Goal: Task Accomplishment & Management: Manage account settings

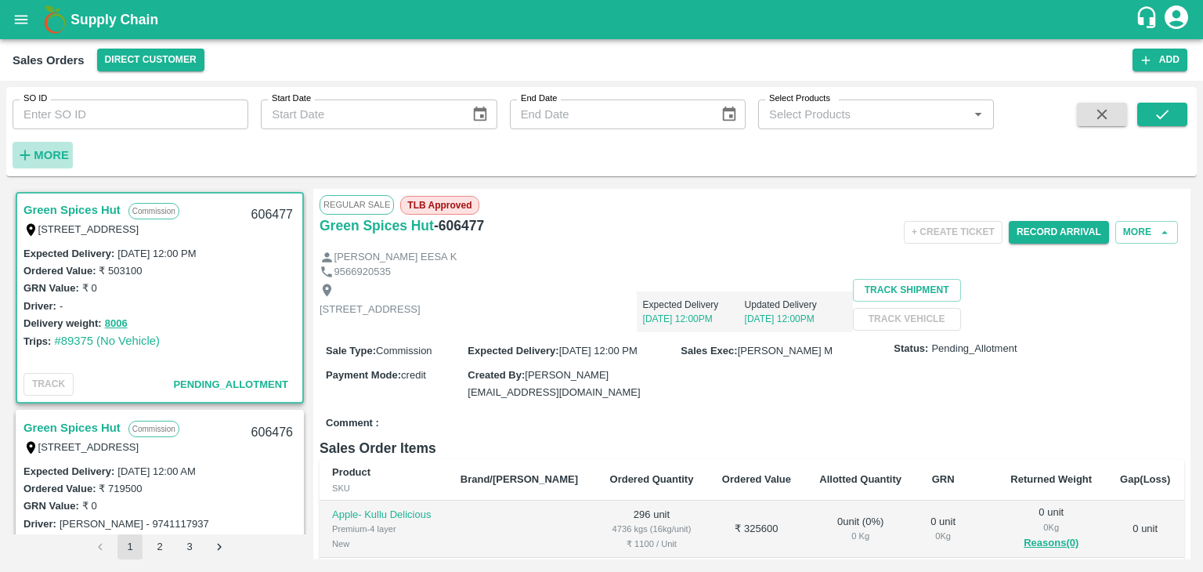
click at [54, 153] on strong "More" at bounding box center [51, 155] width 35 height 13
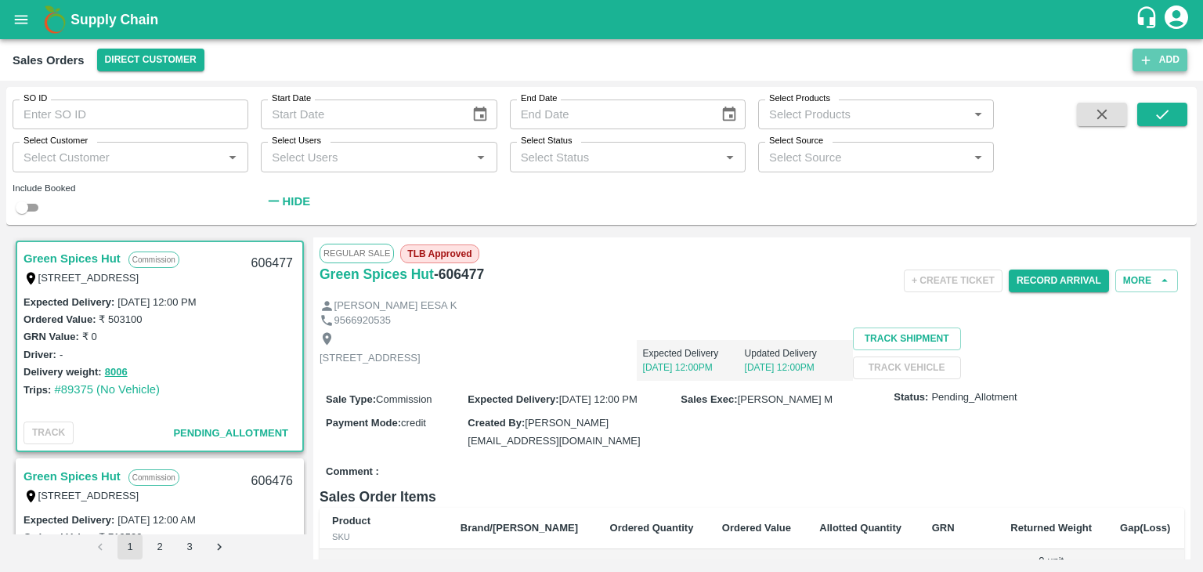
click at [1158, 63] on button "Add" at bounding box center [1159, 60] width 55 height 23
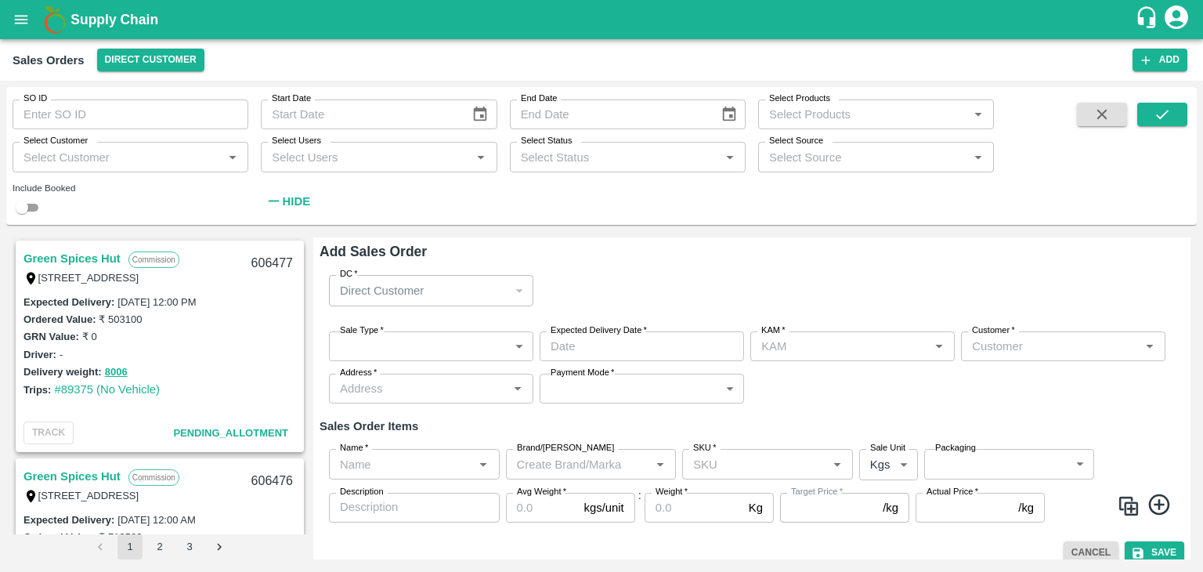
type input "Ashutosh Mishra"
click at [67, 116] on input "SO ID" at bounding box center [131, 114] width 236 height 30
type input "605860"
click at [1161, 110] on icon "submit" at bounding box center [1161, 114] width 17 height 17
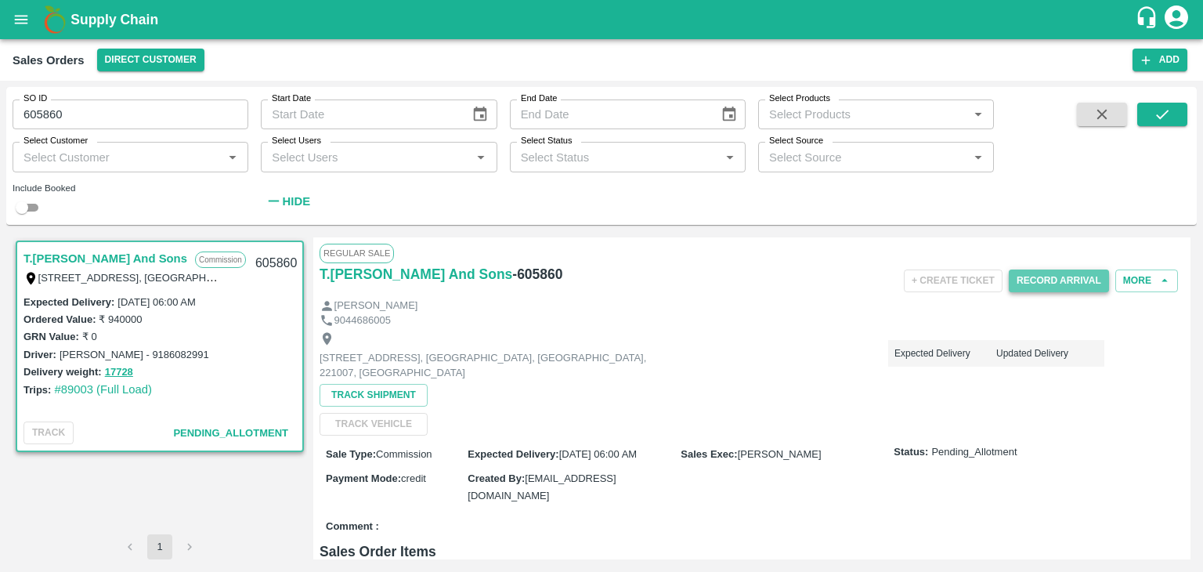
click at [1063, 277] on button "Record Arrival" at bounding box center [1059, 280] width 100 height 23
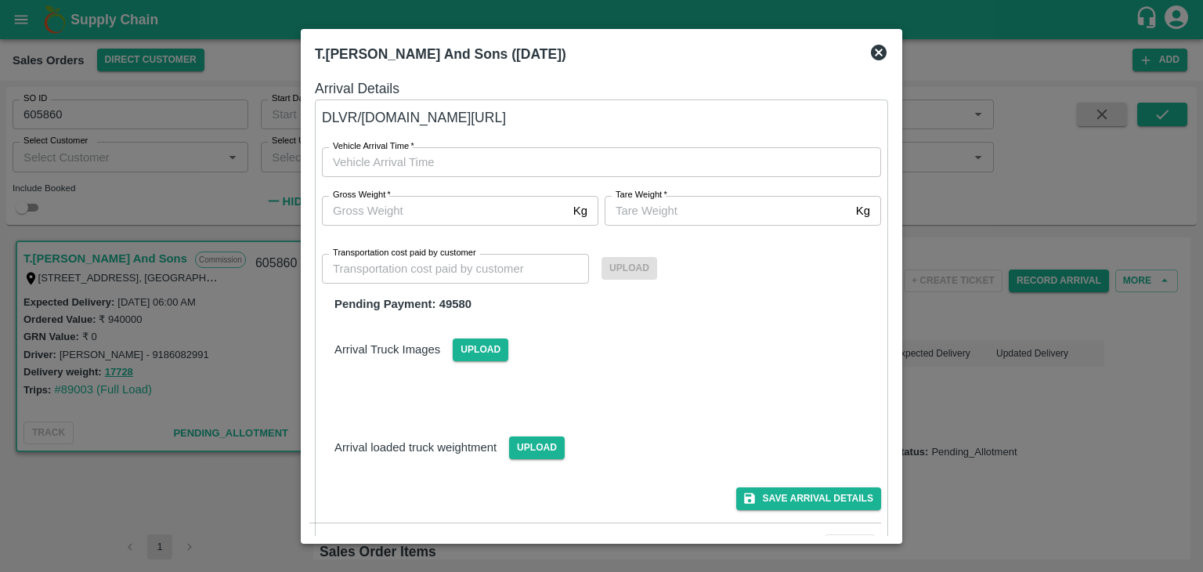
click at [639, 317] on div "Arrival Truck Images Upload" at bounding box center [601, 337] width 584 height 48
click at [940, 290] on div at bounding box center [601, 286] width 1203 height 572
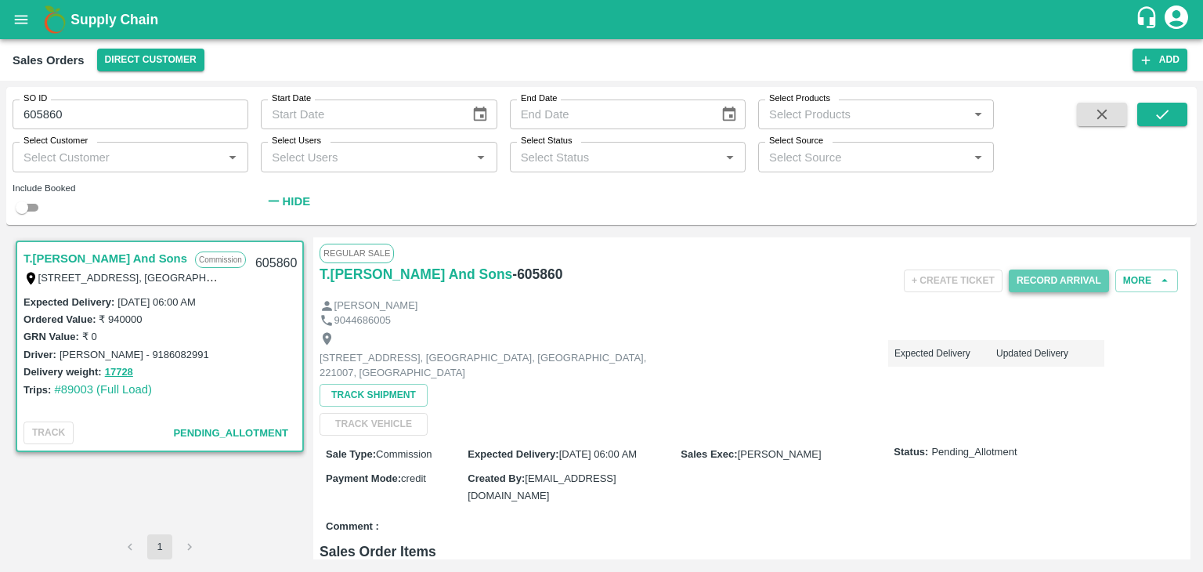
click at [1041, 276] on button "Record Arrival" at bounding box center [1059, 280] width 100 height 23
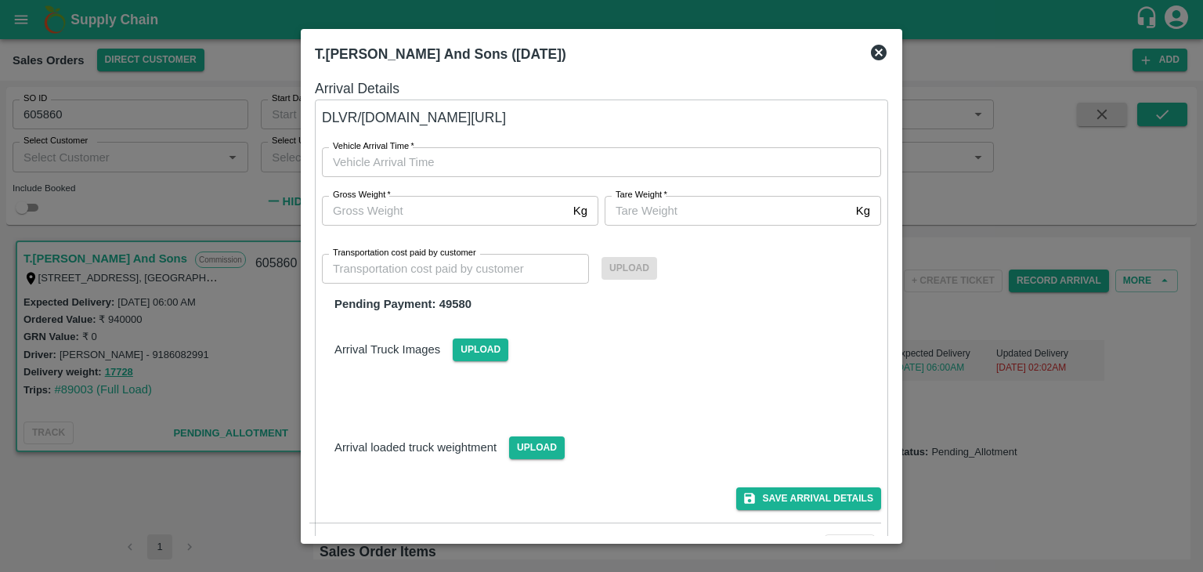
click at [572, 320] on div "Arrival Truck Images Upload" at bounding box center [601, 337] width 584 height 48
type input "DD/MM/YYYY hh:mm aa"
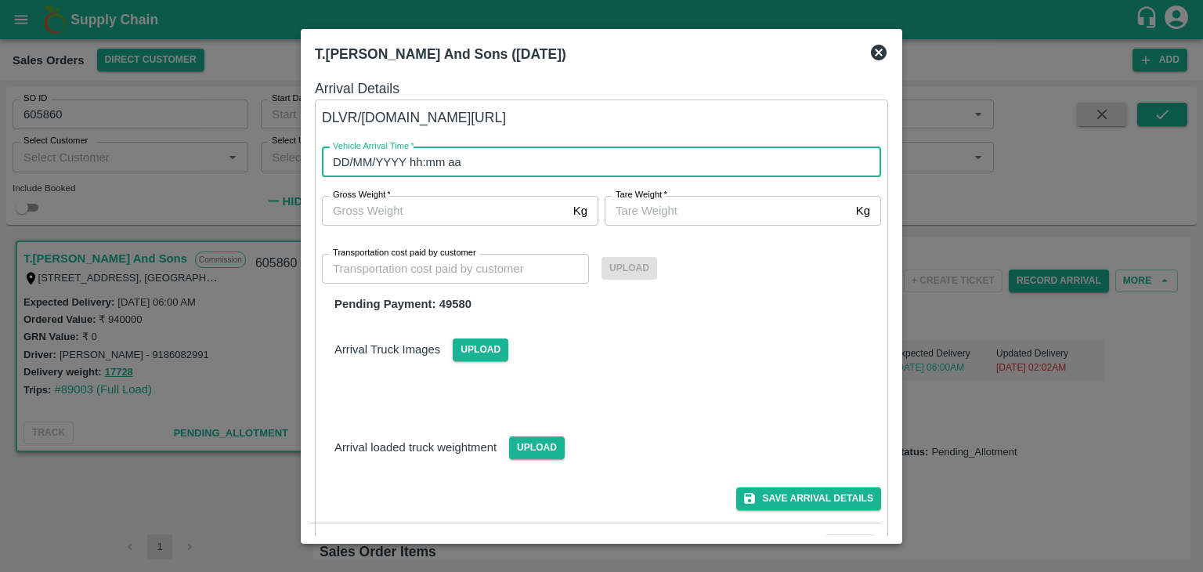
click at [405, 157] on input "DD/MM/YYYY hh:mm aa" at bounding box center [596, 162] width 548 height 30
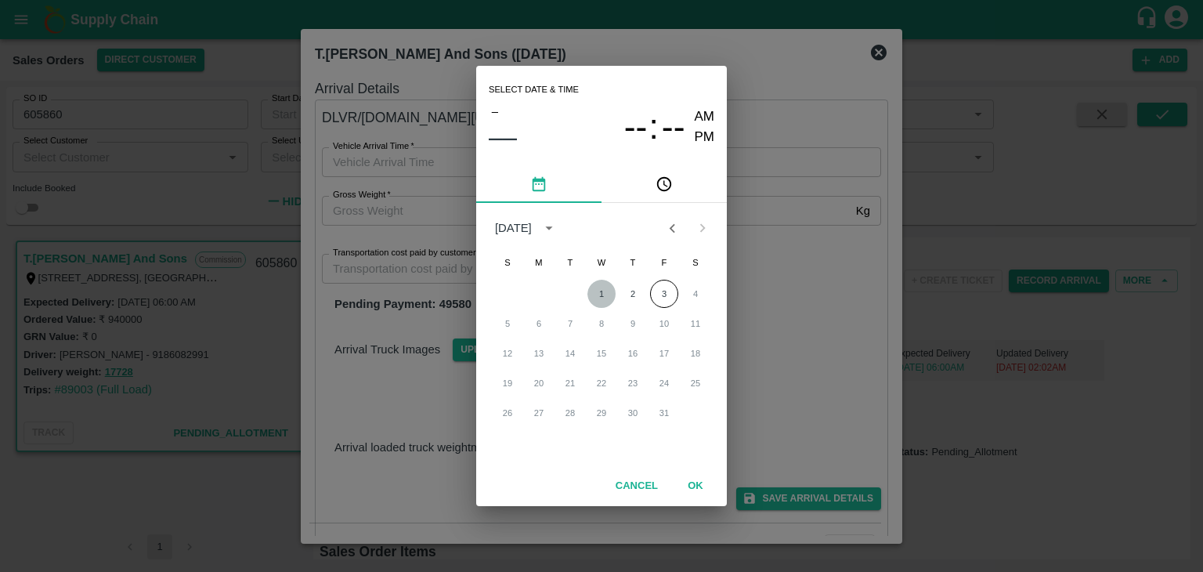
click at [599, 292] on button "1" at bounding box center [601, 294] width 28 height 28
type input "01/10/2025 12:00 AM"
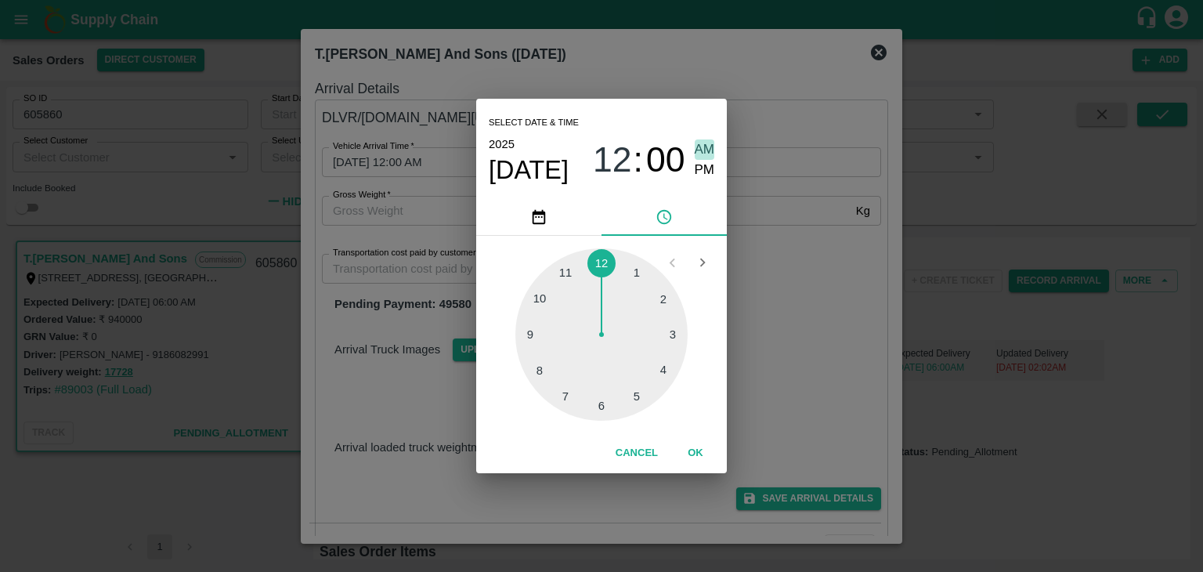
click at [700, 143] on span "AM" at bounding box center [705, 149] width 20 height 21
click at [708, 148] on span "AM" at bounding box center [705, 149] width 20 height 21
click at [704, 150] on span "AM" at bounding box center [705, 149] width 20 height 21
click at [695, 453] on button "OK" at bounding box center [695, 452] width 50 height 27
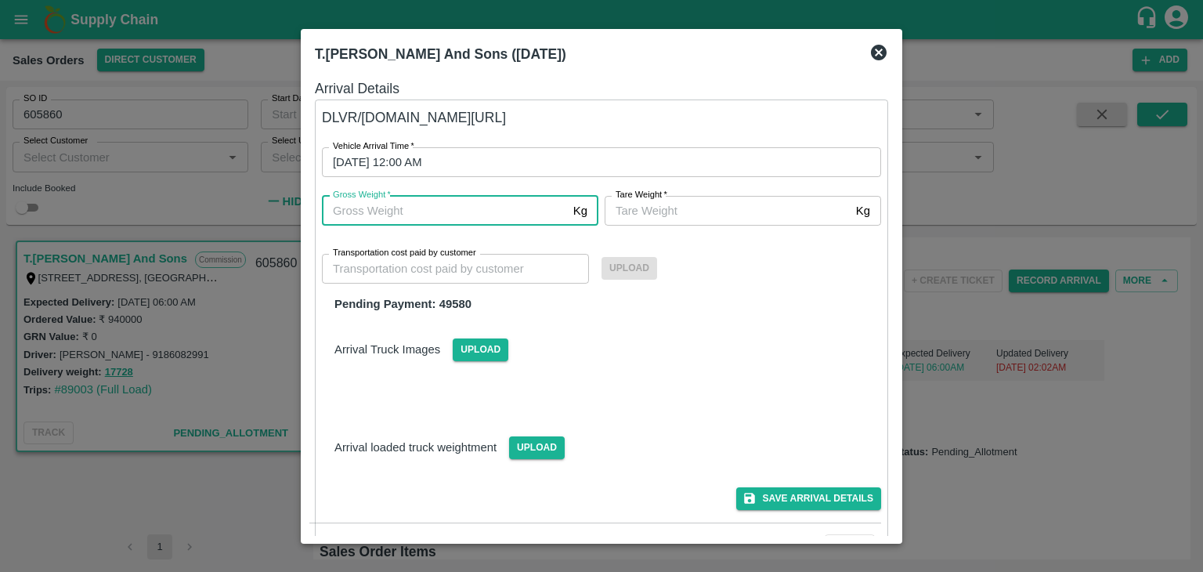
click at [440, 198] on input "Gross Weight   *" at bounding box center [444, 211] width 245 height 30
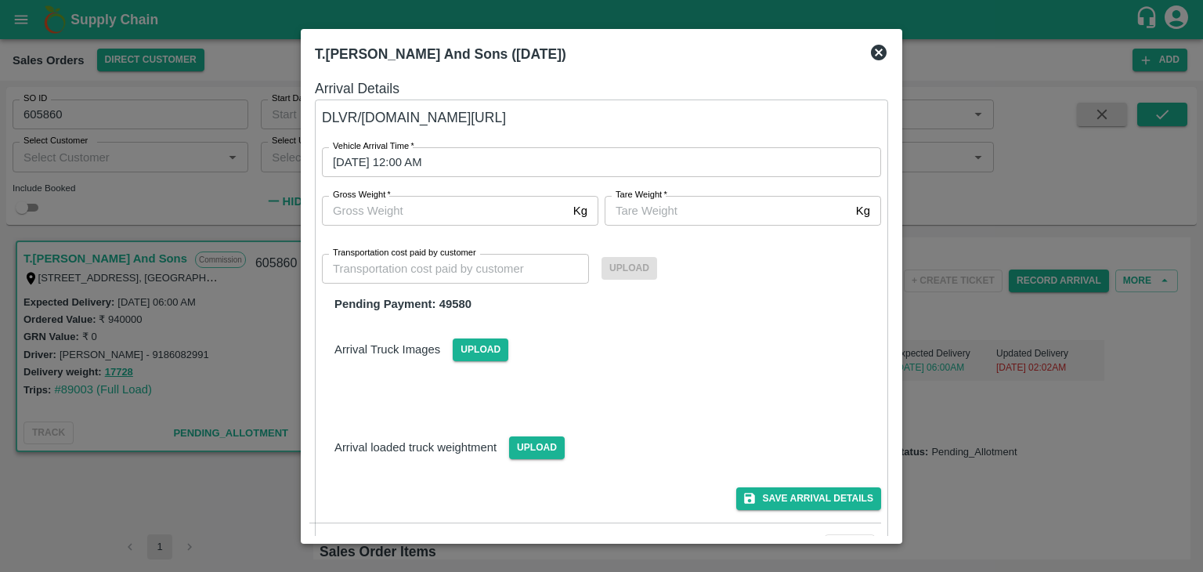
drag, startPoint x: 140, startPoint y: 373, endPoint x: 107, endPoint y: 370, distance: 33.0
drag, startPoint x: 107, startPoint y: 370, endPoint x: 175, endPoint y: 381, distance: 68.2
click at [175, 381] on div at bounding box center [601, 286] width 1203 height 572
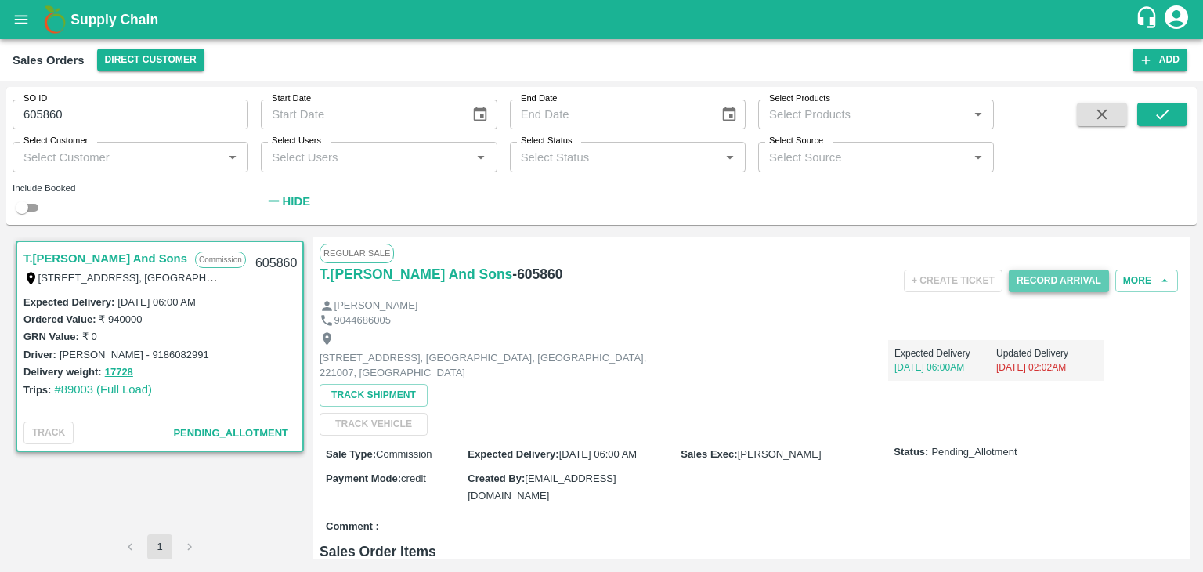
click at [1048, 273] on button "Record Arrival" at bounding box center [1059, 280] width 100 height 23
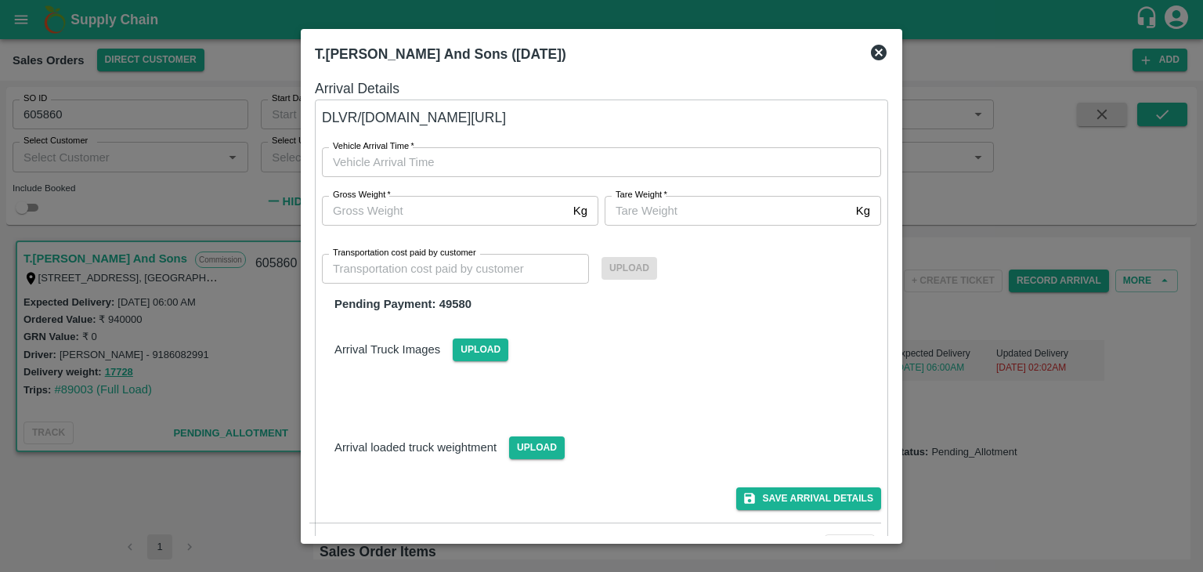
type input "DD/MM/YYYY hh:mm aa"
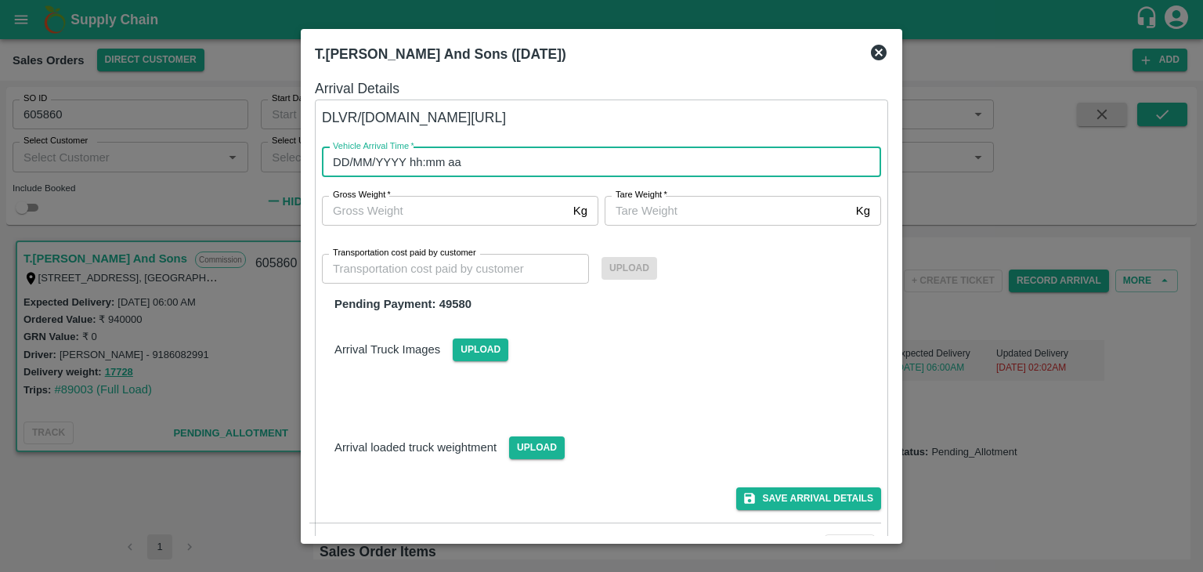
click at [379, 164] on input "DD/MM/YYYY hh:mm aa" at bounding box center [596, 162] width 548 height 30
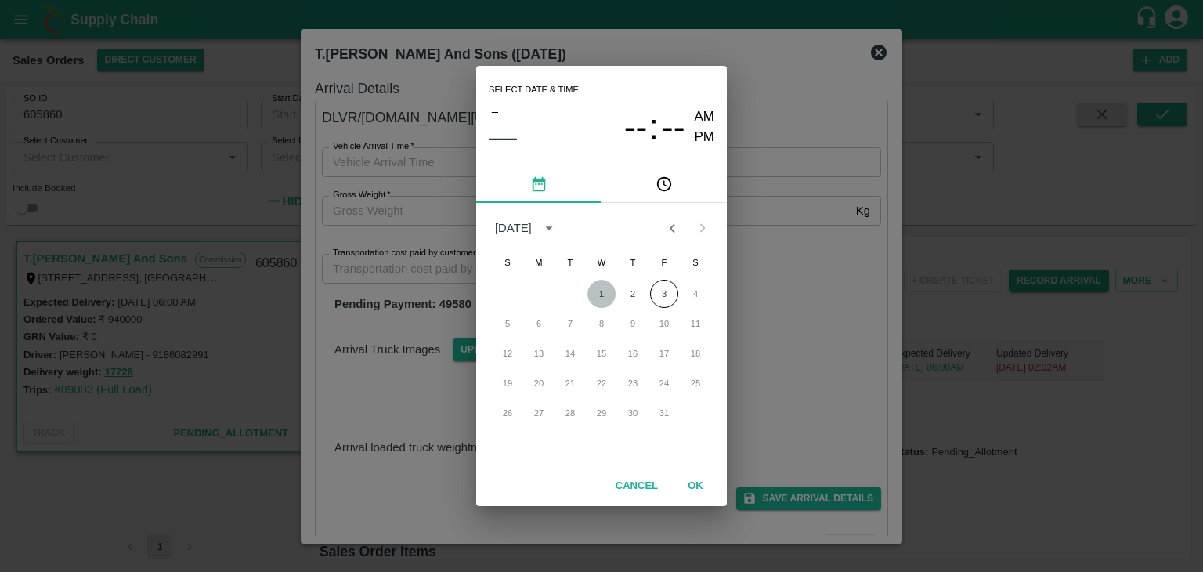
click at [598, 290] on button "1" at bounding box center [601, 294] width 28 height 28
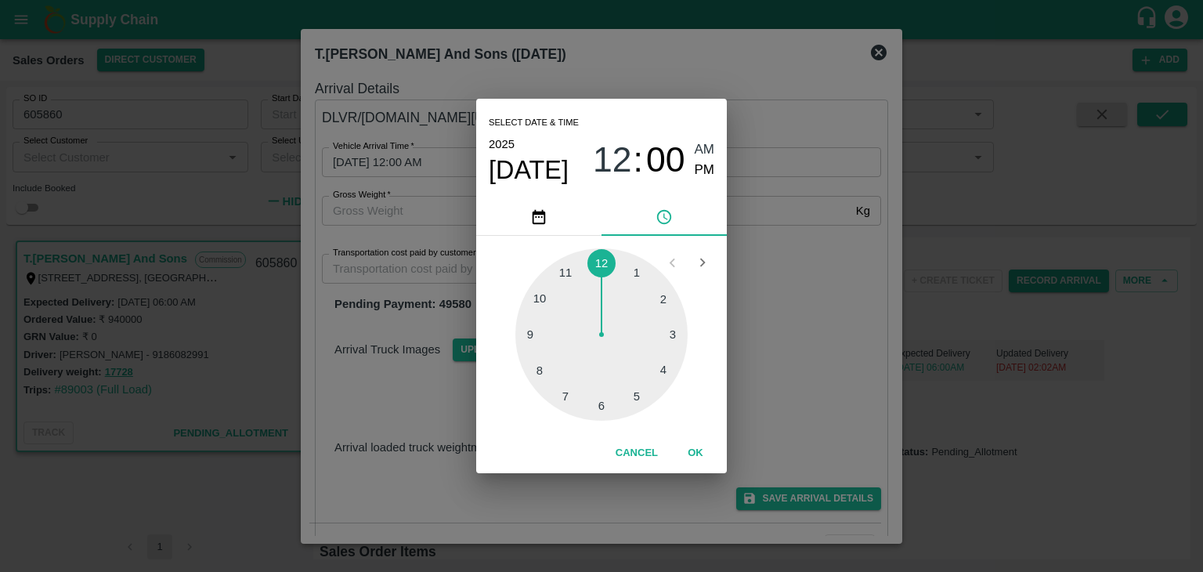
click at [705, 148] on span "AM" at bounding box center [705, 149] width 20 height 21
click at [599, 409] on div at bounding box center [601, 334] width 172 height 172
type input "01/10/2025 06:00 AM"
click at [700, 153] on span "AM" at bounding box center [705, 149] width 20 height 21
click at [701, 449] on button "OK" at bounding box center [695, 452] width 50 height 27
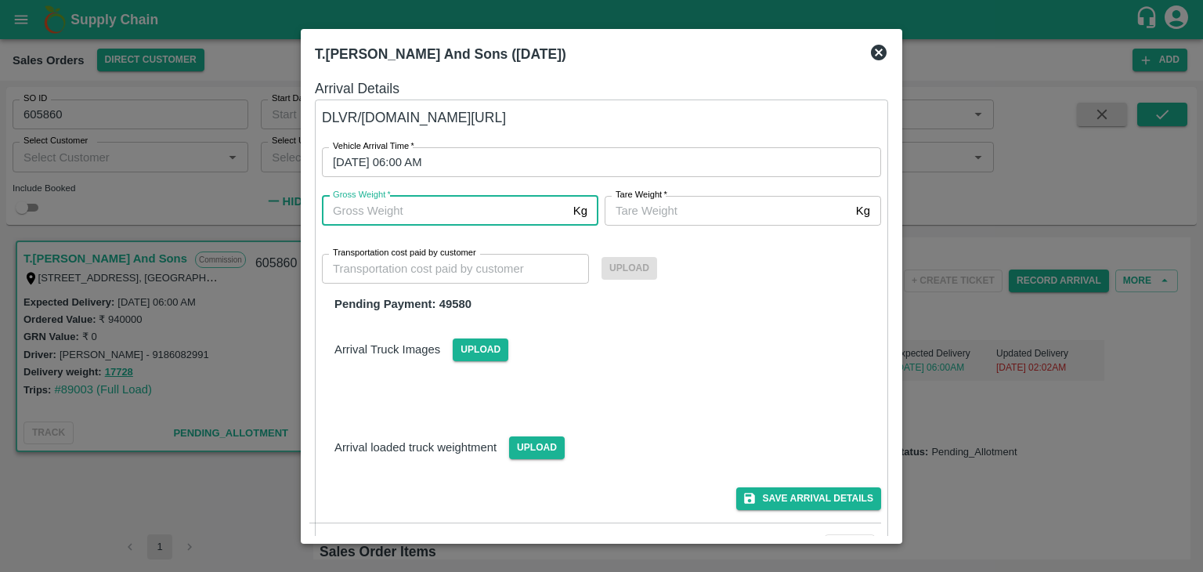
click at [452, 211] on input "Gross Weight   *" at bounding box center [444, 211] width 245 height 30
type input "17728"
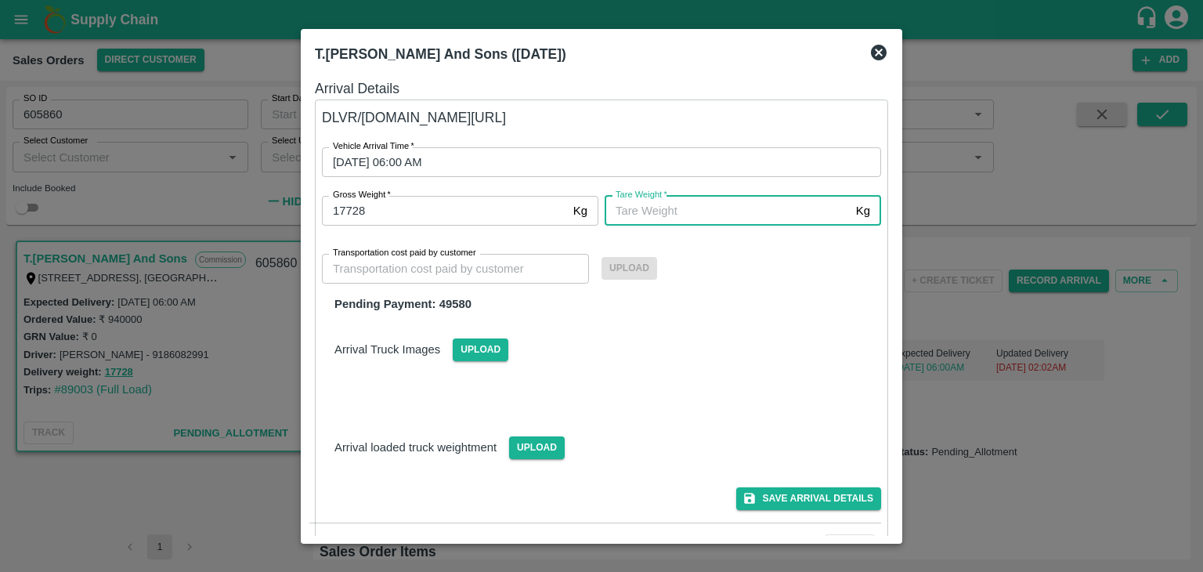
click at [657, 208] on input "Tare Weight   *" at bounding box center [727, 211] width 245 height 30
type input "17728"
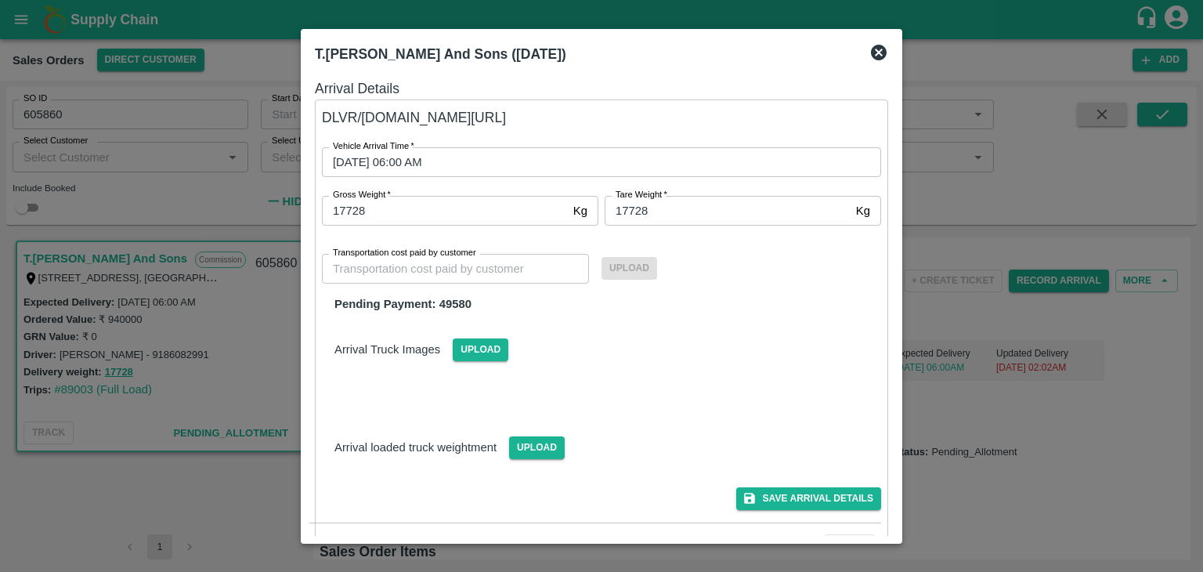
click at [428, 310] on div "Pending Payment: 49580" at bounding box center [601, 303] width 559 height 17
click at [633, 269] on label "Upload" at bounding box center [629, 268] width 56 height 13
click at [426, 269] on input "Transportation cost paid by customer" at bounding box center [455, 269] width 267 height 30
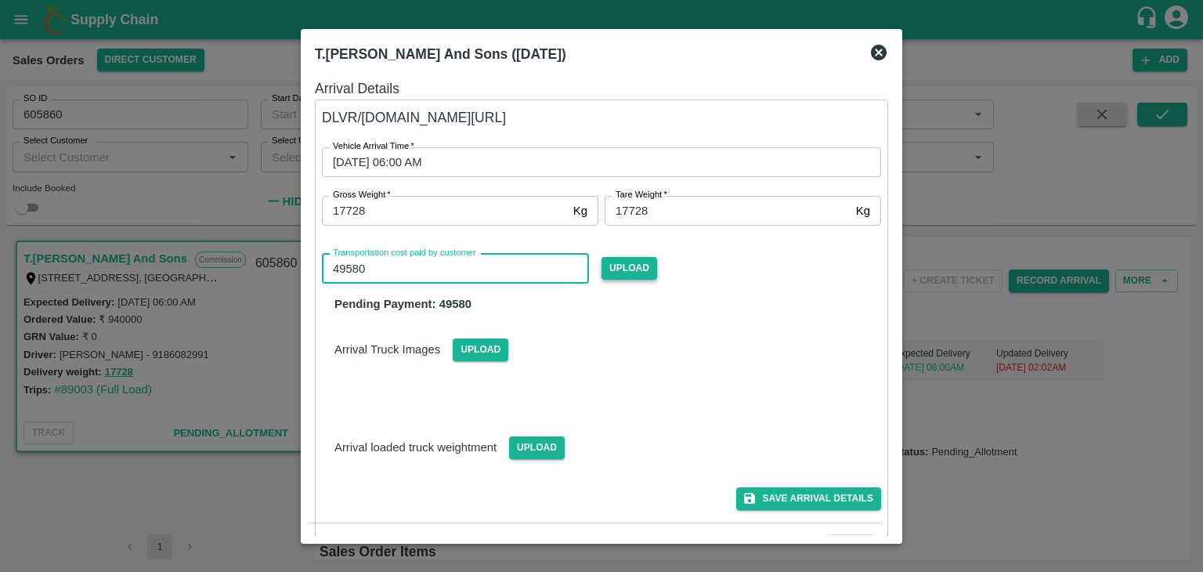
type input "49580"
click at [635, 267] on span "Upload" at bounding box center [629, 268] width 56 height 23
click at [0, 0] on input "Upload" at bounding box center [0, 0] width 0 height 0
click at [632, 278] on span "Upload" at bounding box center [629, 268] width 56 height 23
click at [0, 0] on input "Upload" at bounding box center [0, 0] width 0 height 0
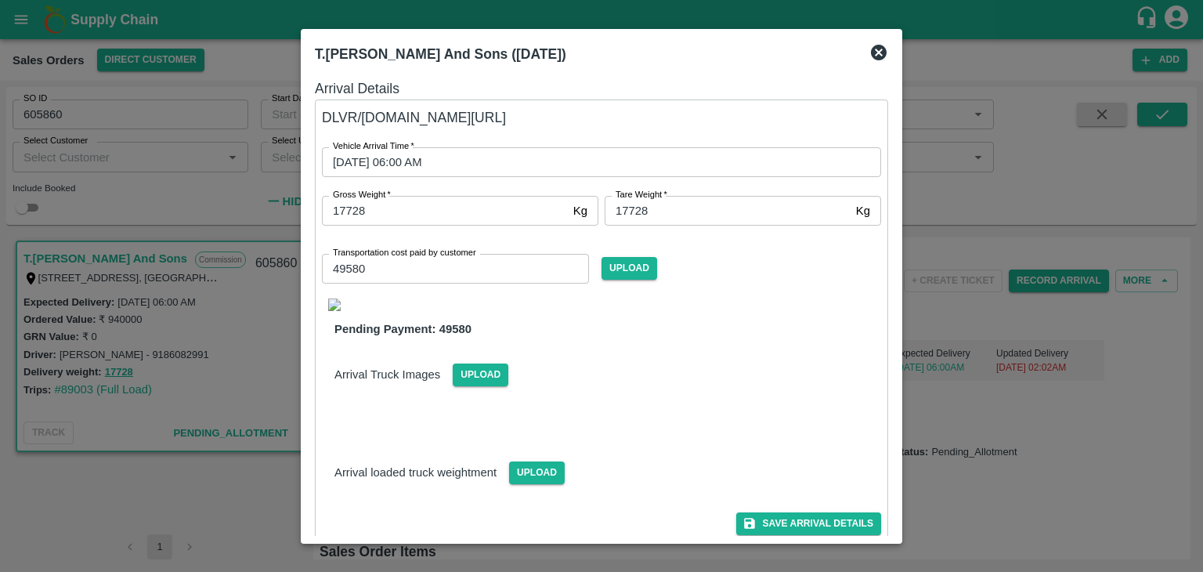
click at [336, 301] on img at bounding box center [334, 304] width 13 height 13
click at [794, 523] on button "Save Arrival Details" at bounding box center [808, 523] width 145 height 23
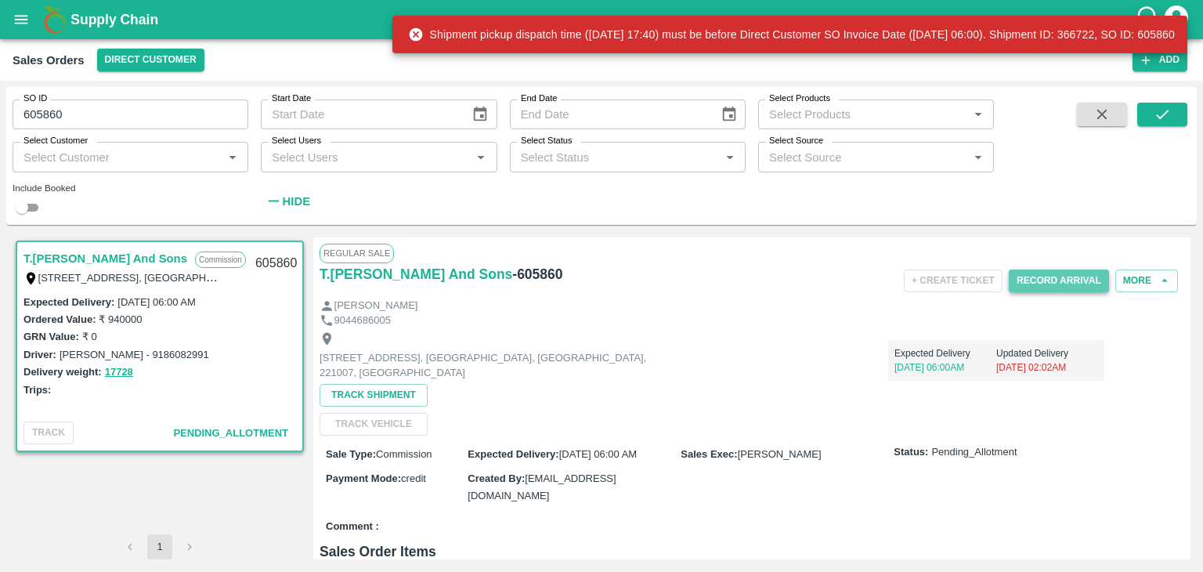
click at [1062, 277] on button "Record Arrival" at bounding box center [1059, 280] width 100 height 23
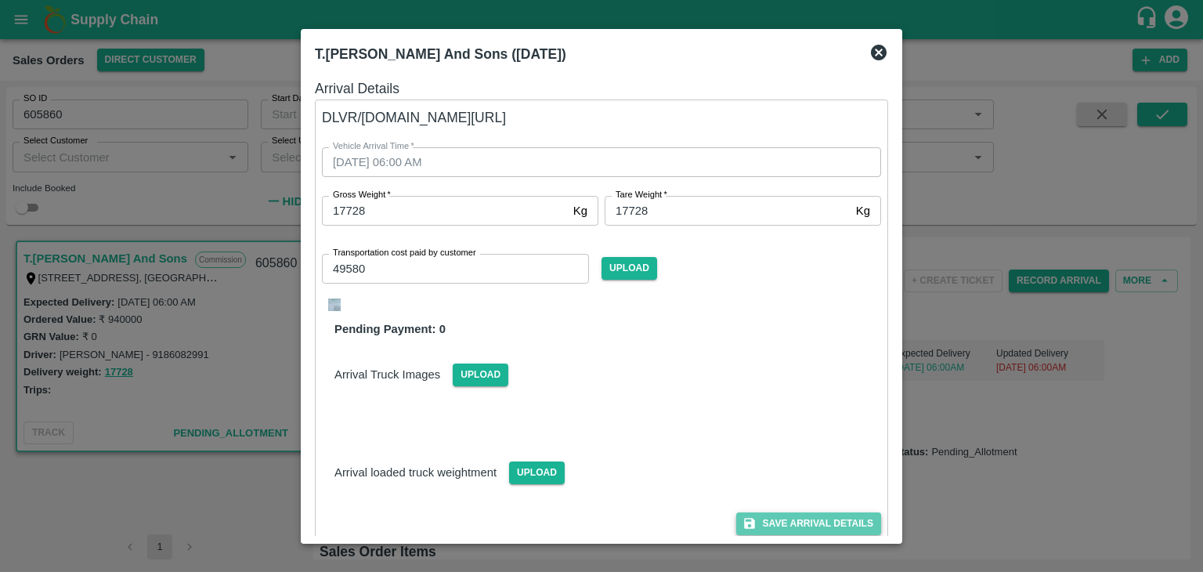
click at [795, 525] on button "Save Arrival Details" at bounding box center [808, 523] width 145 height 23
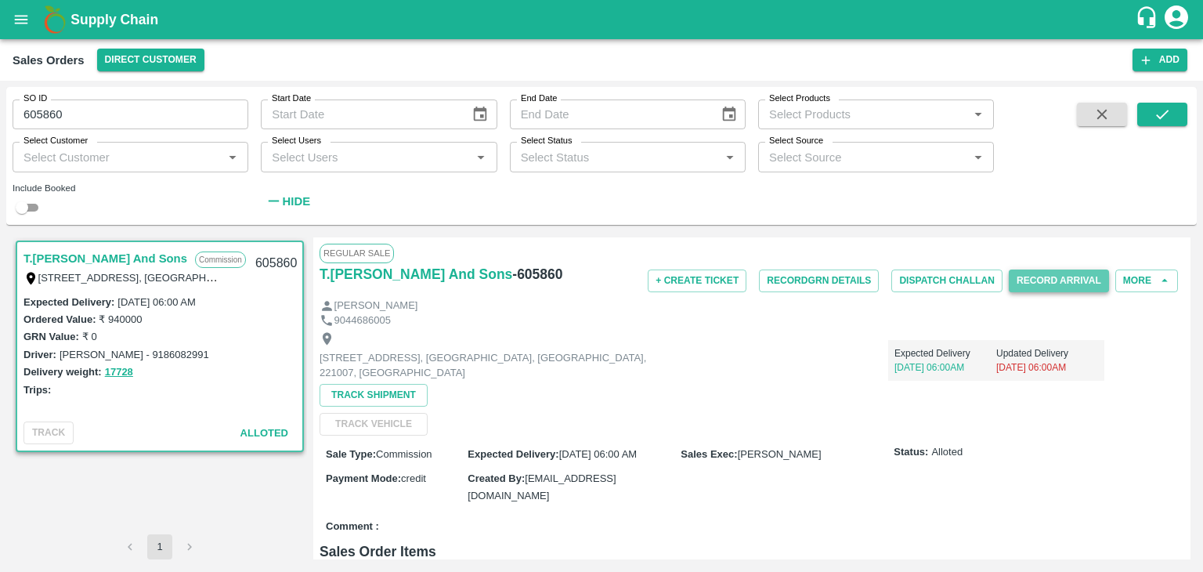
click at [1024, 282] on button "Record Arrival" at bounding box center [1059, 280] width 100 height 23
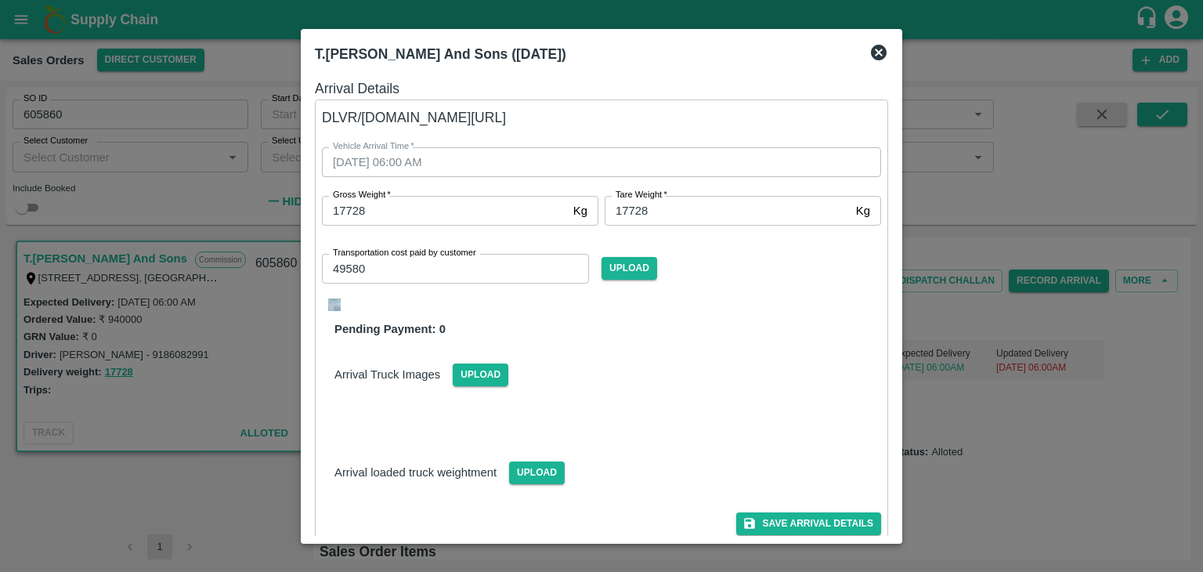
click at [891, 60] on div "T.Kishore Kapoor And Sons (30 Sep 2025)" at bounding box center [602, 54] width 586 height 34
click at [880, 45] on icon at bounding box center [879, 53] width 16 height 16
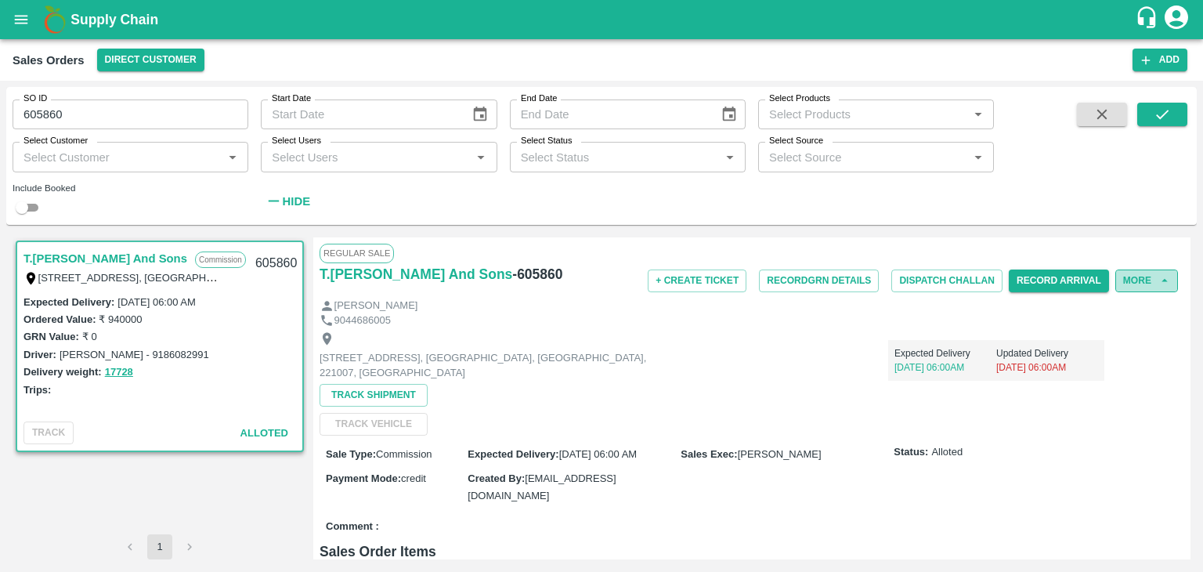
click at [1143, 281] on button "More" at bounding box center [1146, 280] width 63 height 23
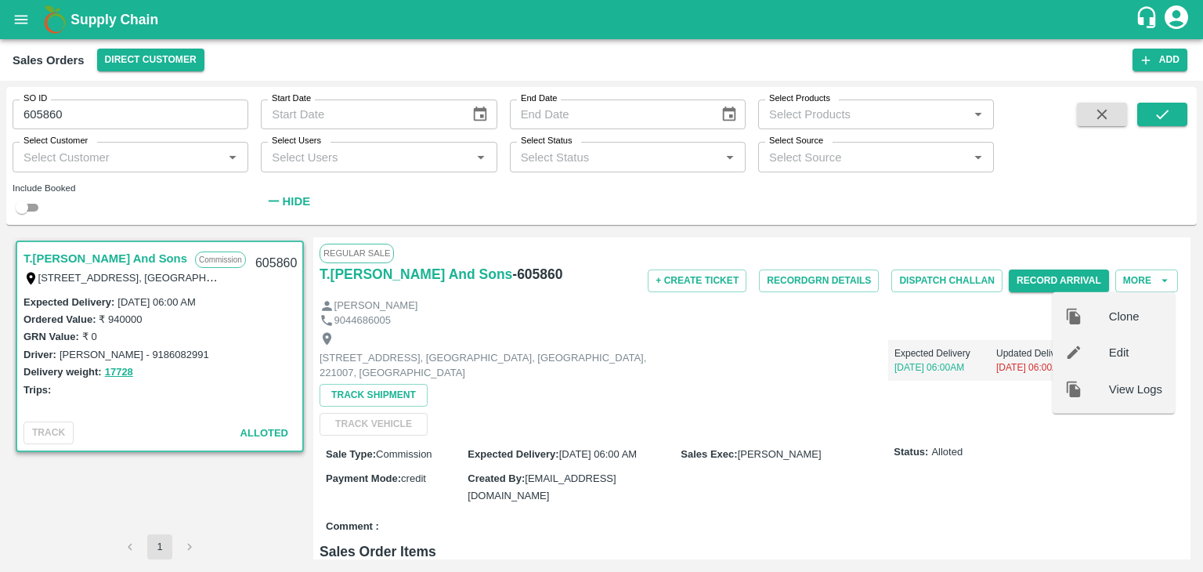
click at [1120, 354] on span "Edit" at bounding box center [1135, 352] width 53 height 17
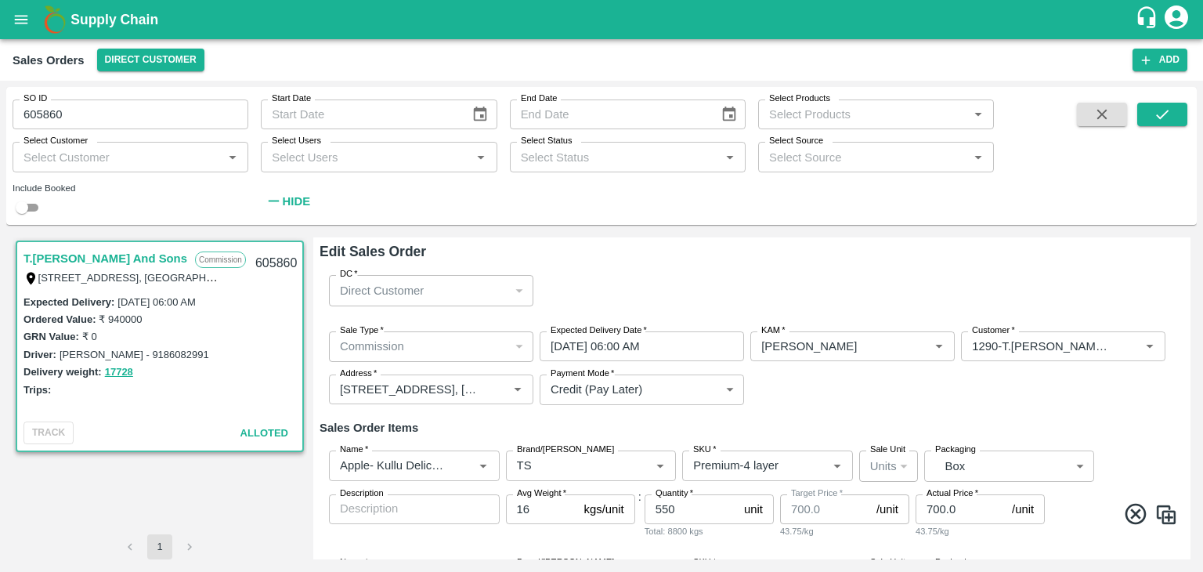
drag, startPoint x: 1190, startPoint y: 273, endPoint x: 1188, endPoint y: 264, distance: 9.7
click at [1188, 264] on div "T.Kishore Kapoor And Sons Commission Shop No B 27 , , Pahariya fruit mandi, Pah…" at bounding box center [601, 398] width 1190 height 334
click at [659, 345] on input "30/09/2025 06:00 AM" at bounding box center [636, 346] width 193 height 30
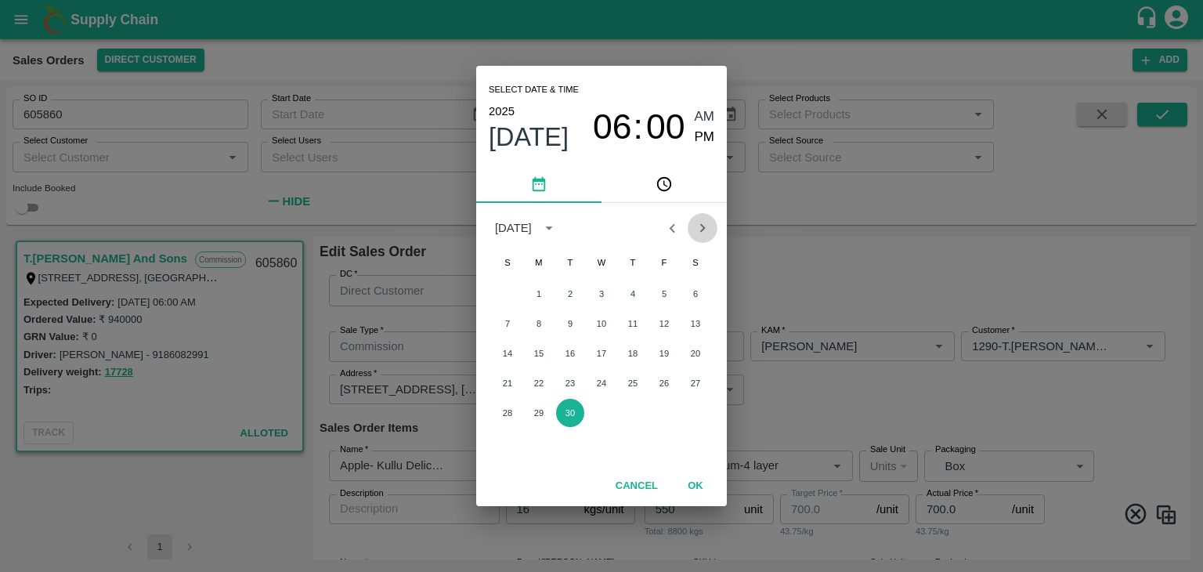
click at [698, 226] on icon "Next month" at bounding box center [702, 227] width 17 height 17
click at [662, 294] on button "3" at bounding box center [664, 294] width 28 height 28
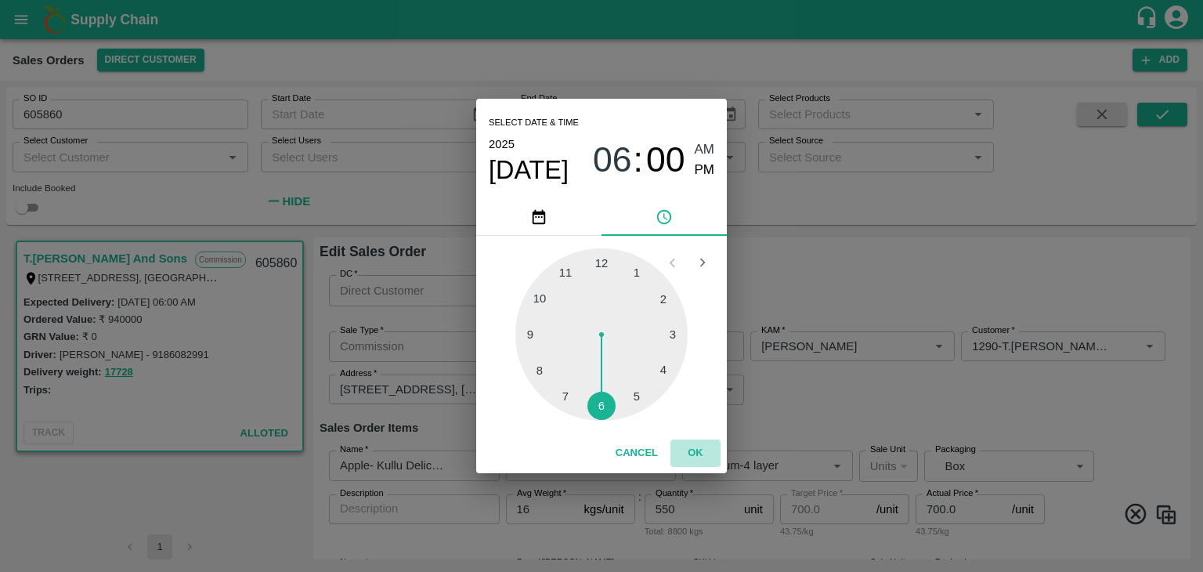
click at [695, 452] on button "OK" at bounding box center [695, 452] width 50 height 27
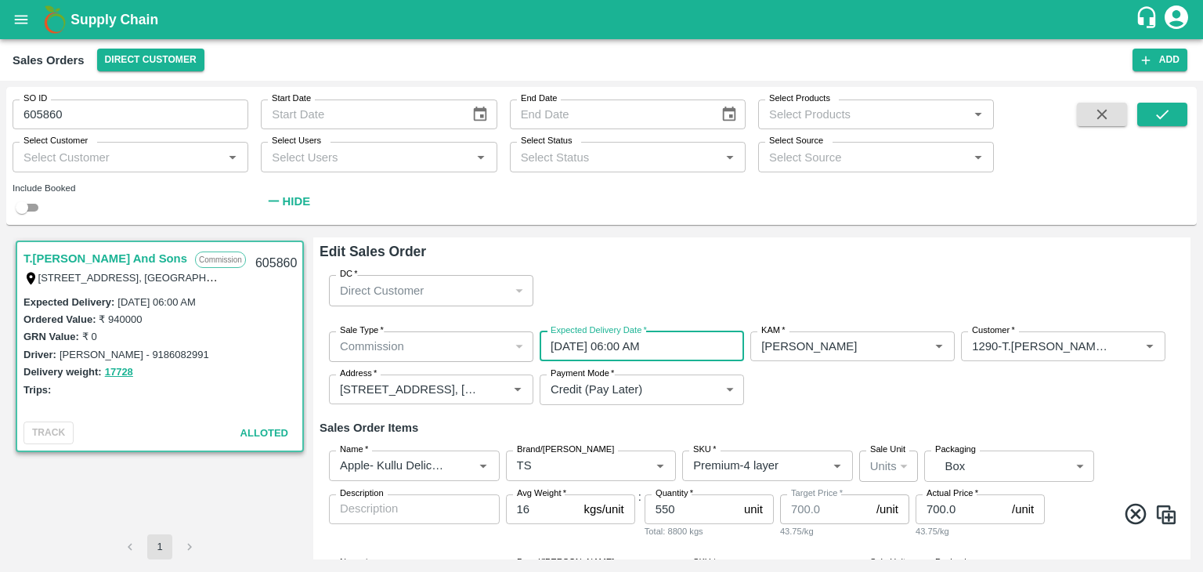
click at [639, 348] on input "03/10/2025 06:00 AM" at bounding box center [636, 346] width 193 height 30
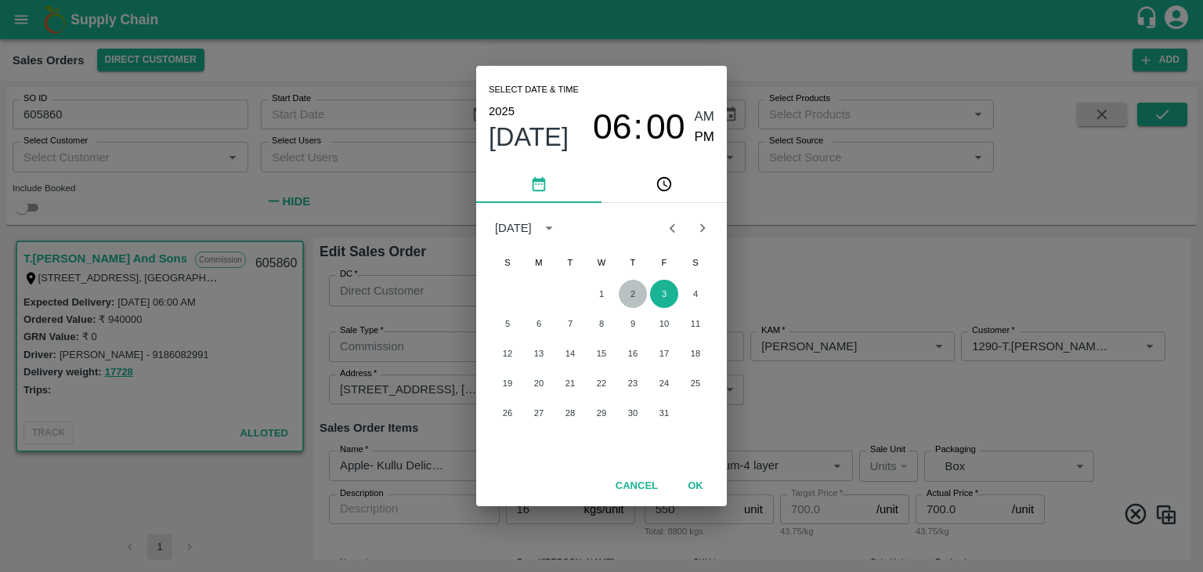
click at [630, 298] on button "2" at bounding box center [633, 294] width 28 height 28
type input "02/10/2025 06:00 AM"
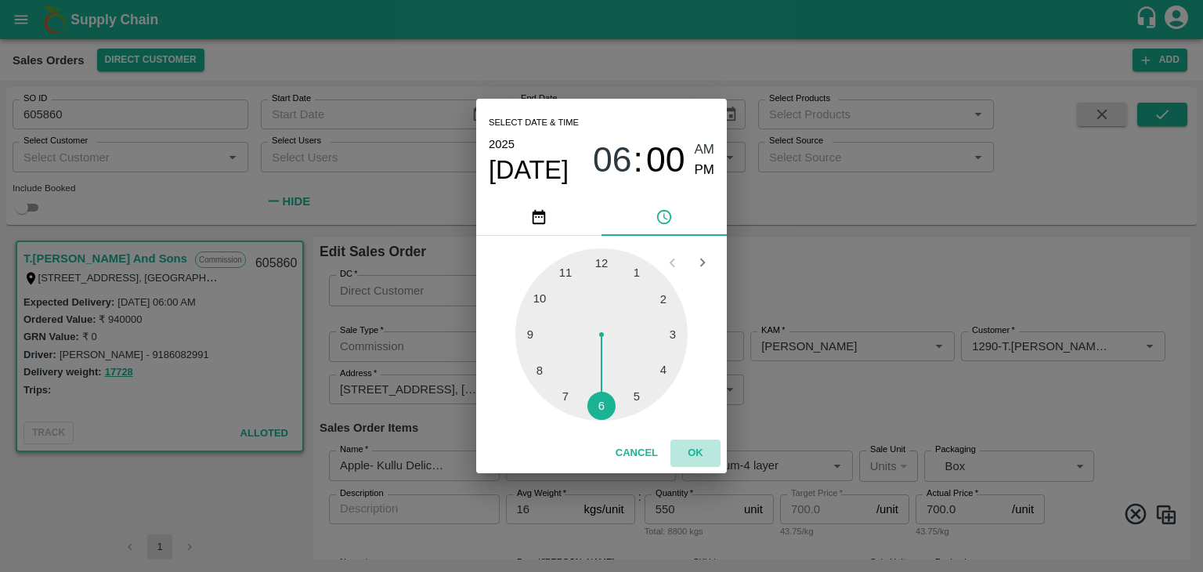
click at [699, 455] on button "OK" at bounding box center [695, 452] width 50 height 27
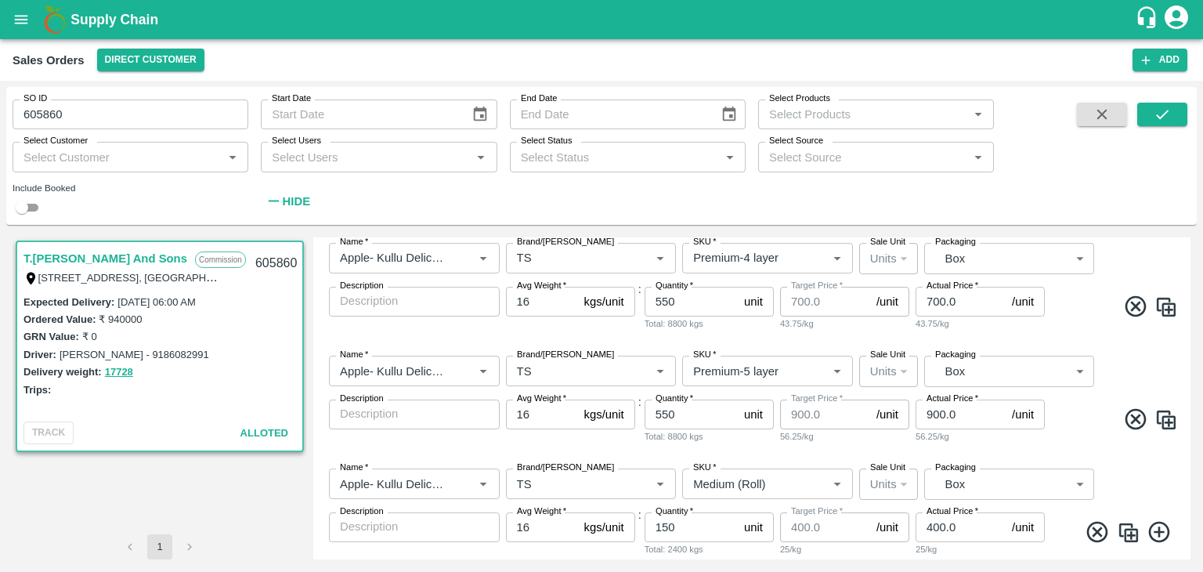
scroll to position [287, 0]
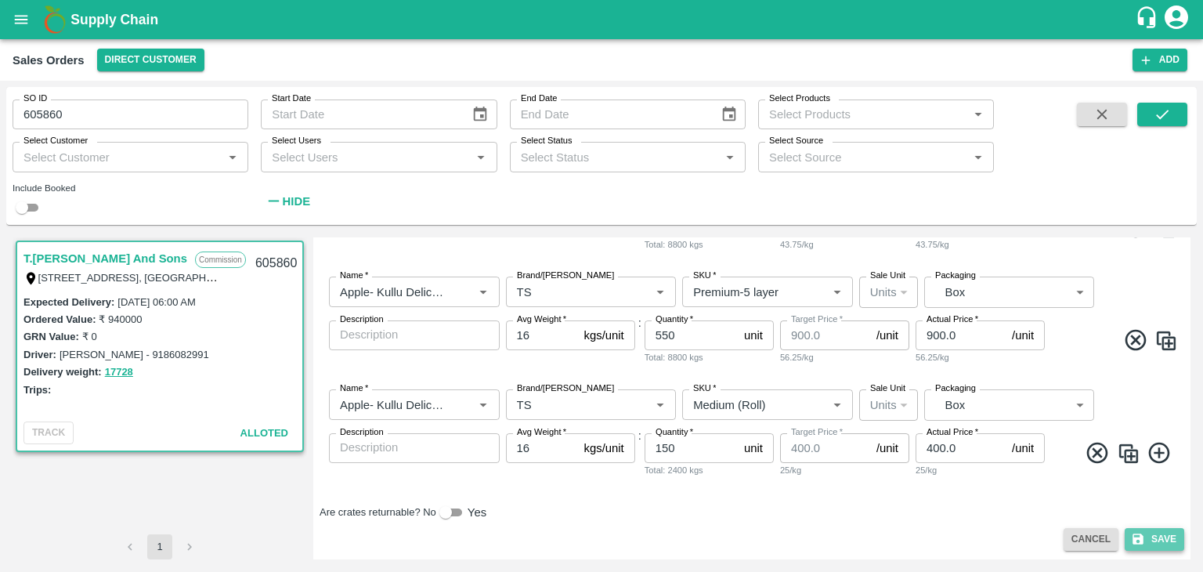
click at [1151, 533] on button "Save" at bounding box center [1155, 539] width 60 height 23
click at [1146, 533] on button "Save" at bounding box center [1155, 539] width 60 height 23
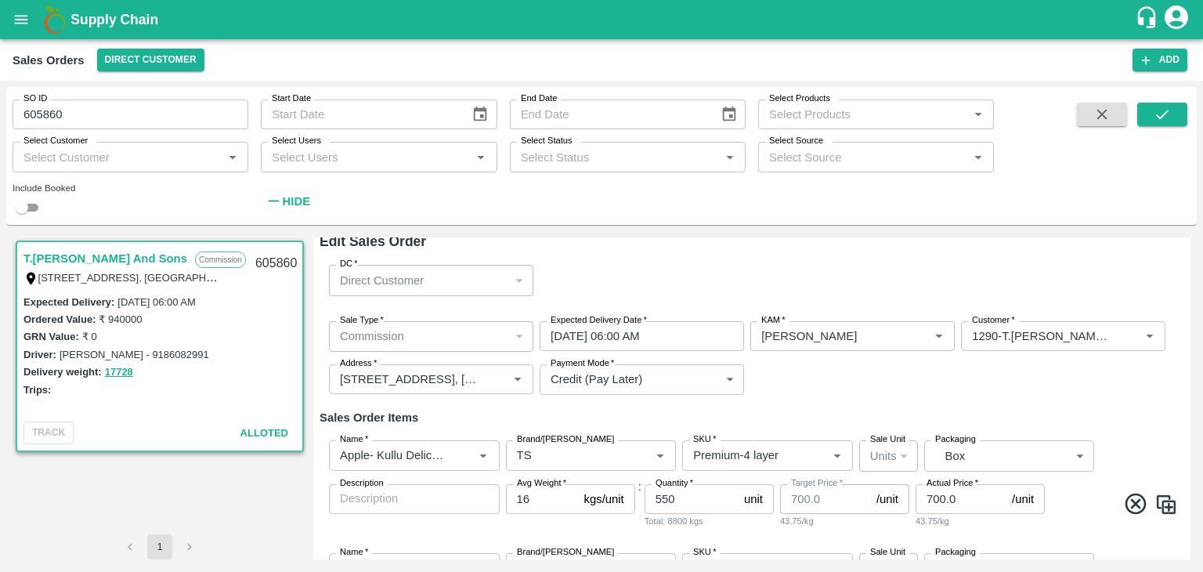
scroll to position [0, 0]
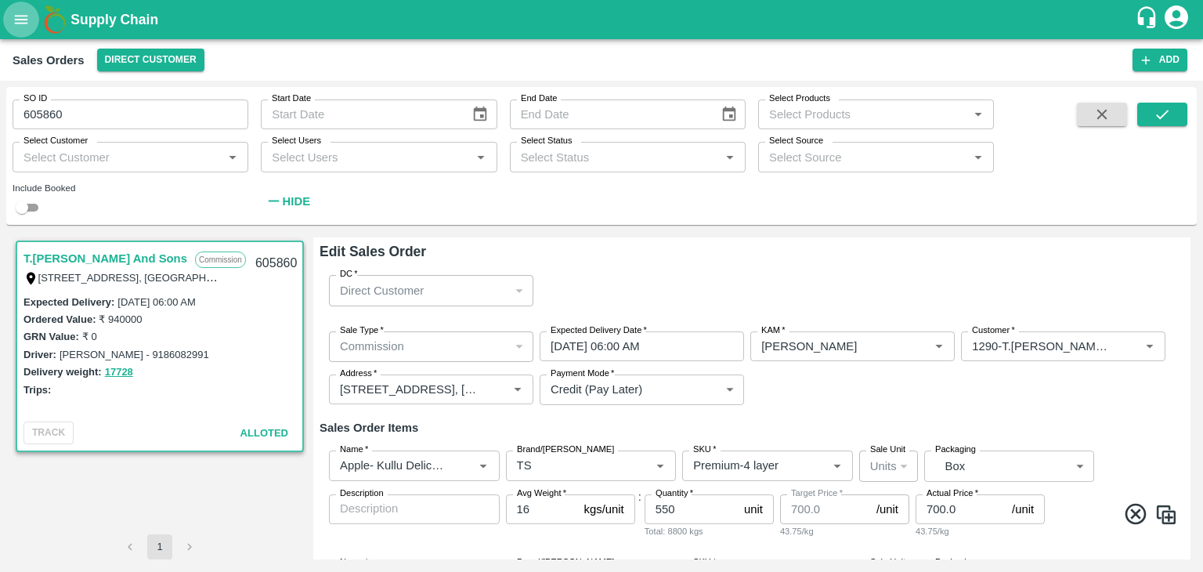
click at [19, 20] on icon "open drawer" at bounding box center [21, 19] width 13 height 9
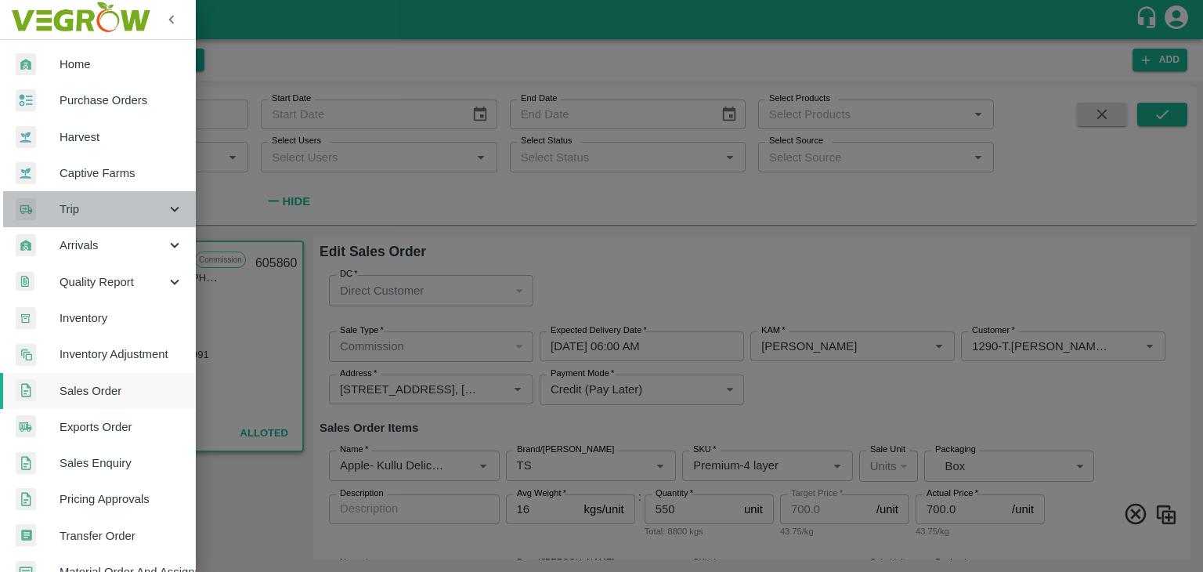
click at [125, 211] on span "Trip" at bounding box center [113, 208] width 107 height 17
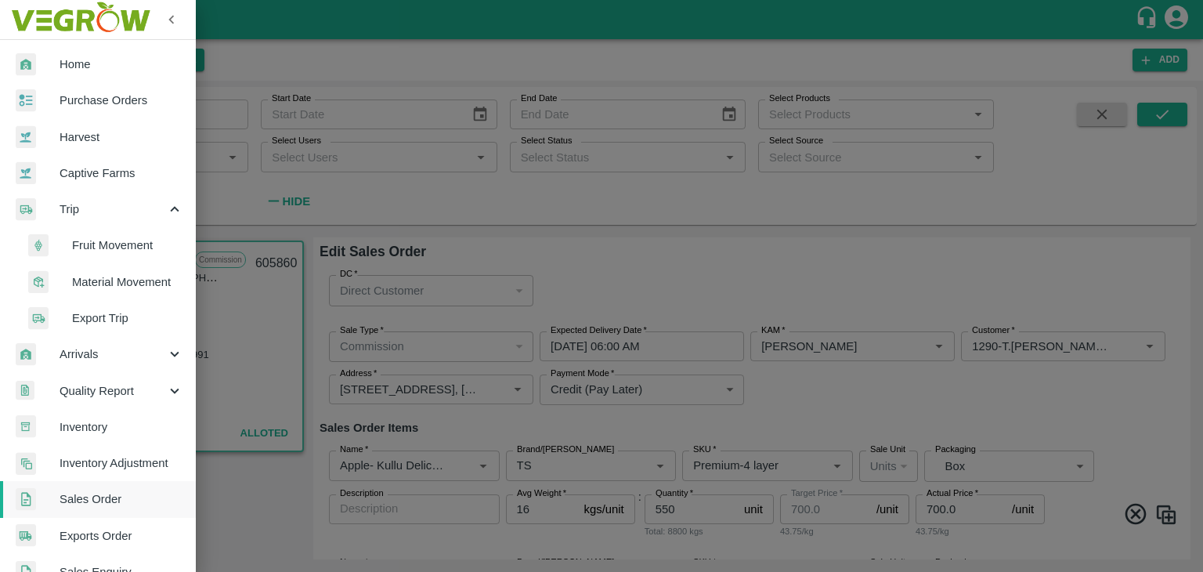
click at [430, 68] on div at bounding box center [601, 286] width 1203 height 572
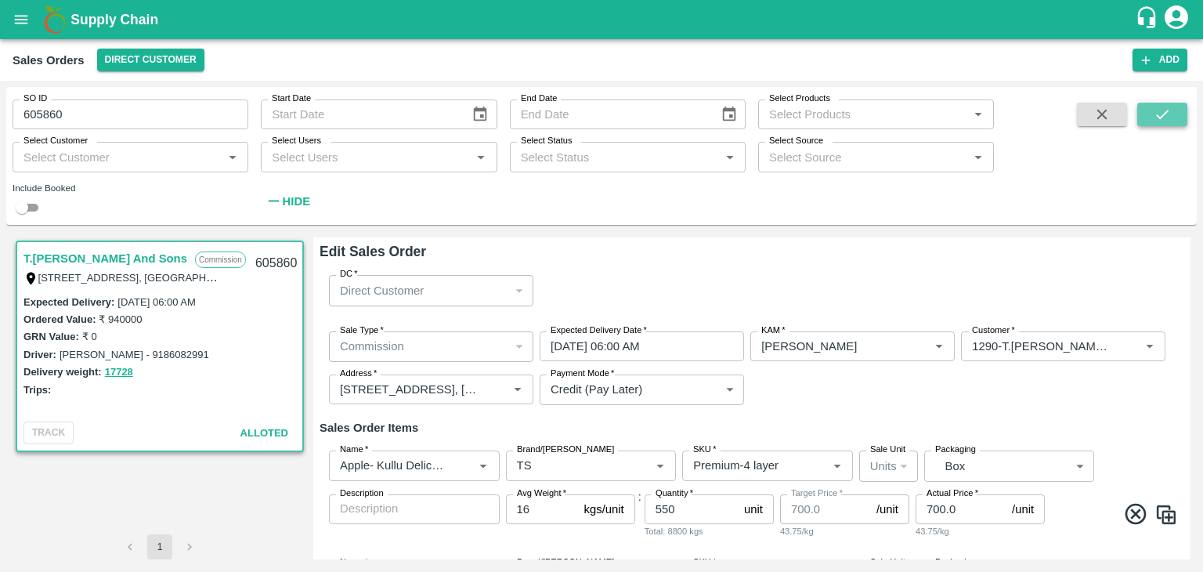
click at [1172, 110] on button "submit" at bounding box center [1162, 114] width 50 height 23
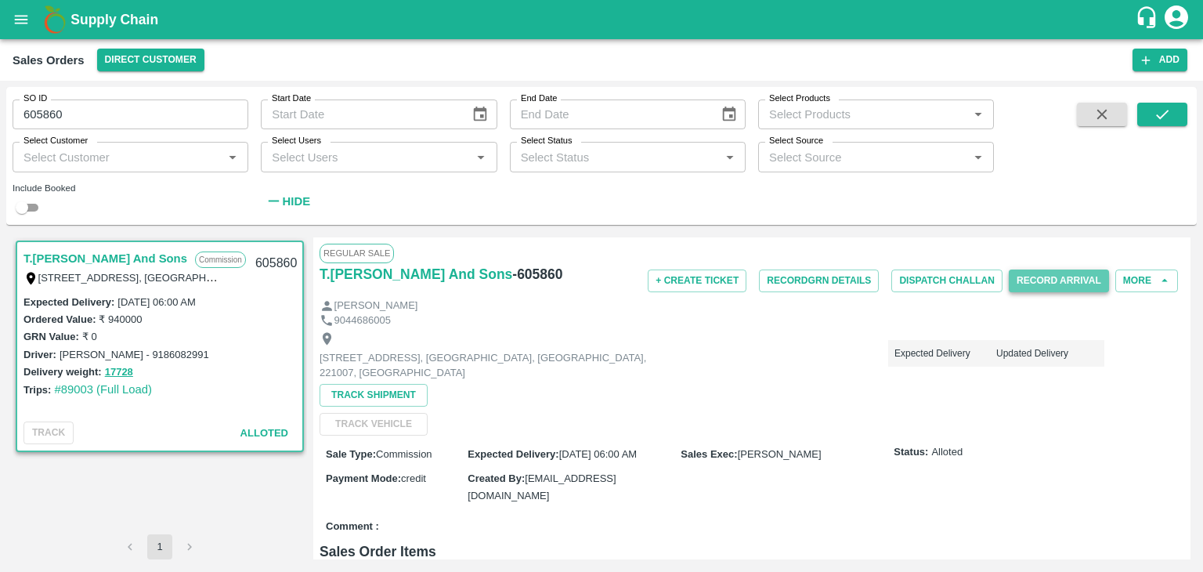
click at [1038, 280] on button "Record Arrival" at bounding box center [1059, 280] width 100 height 23
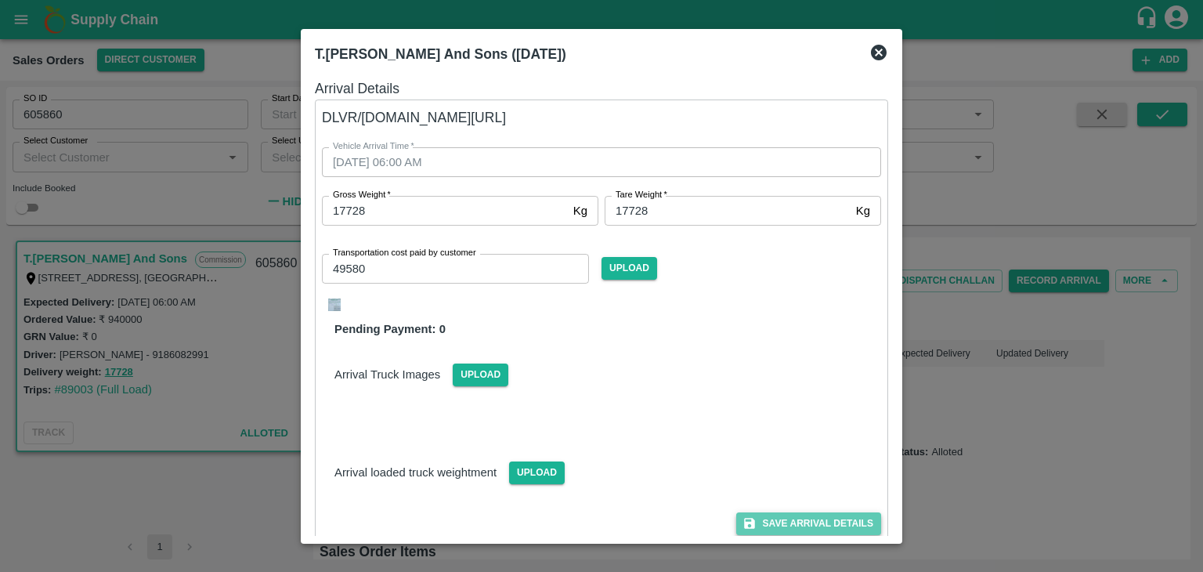
click at [763, 517] on button "Save Arrival Details" at bounding box center [808, 523] width 145 height 23
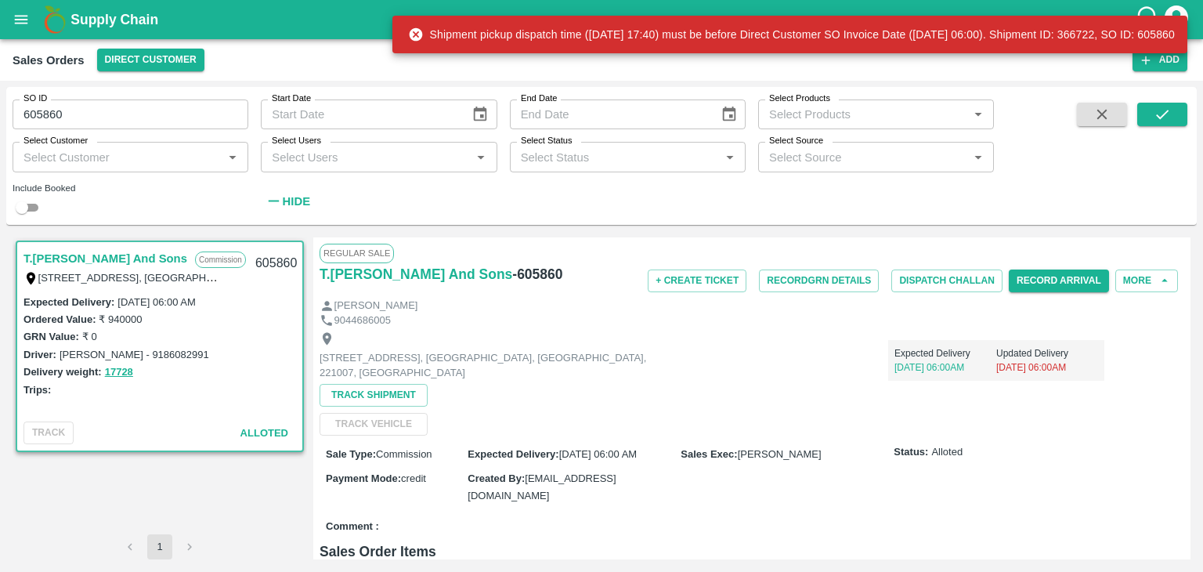
drag, startPoint x: 384, startPoint y: 35, endPoint x: 690, endPoint y: 45, distance: 306.3
drag, startPoint x: 690, startPoint y: 45, endPoint x: 849, endPoint y: 29, distance: 159.7
click at [849, 29] on div "Shipment pickup dispatch time (2025-10-03 17:40) must be before Direct Customer…" at bounding box center [791, 34] width 767 height 28
click at [941, 362] on p "30 Sep, 06:00AM" at bounding box center [945, 367] width 102 height 14
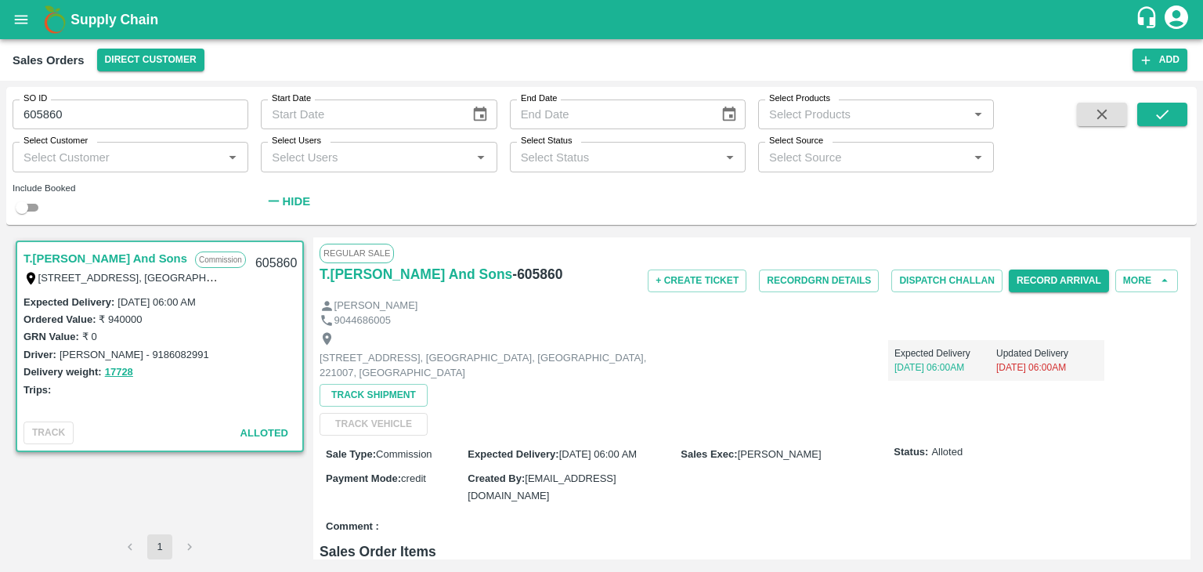
click at [941, 362] on p "30 Sep, 06:00AM" at bounding box center [945, 367] width 102 height 14
click at [1131, 283] on button "More" at bounding box center [1146, 280] width 63 height 23
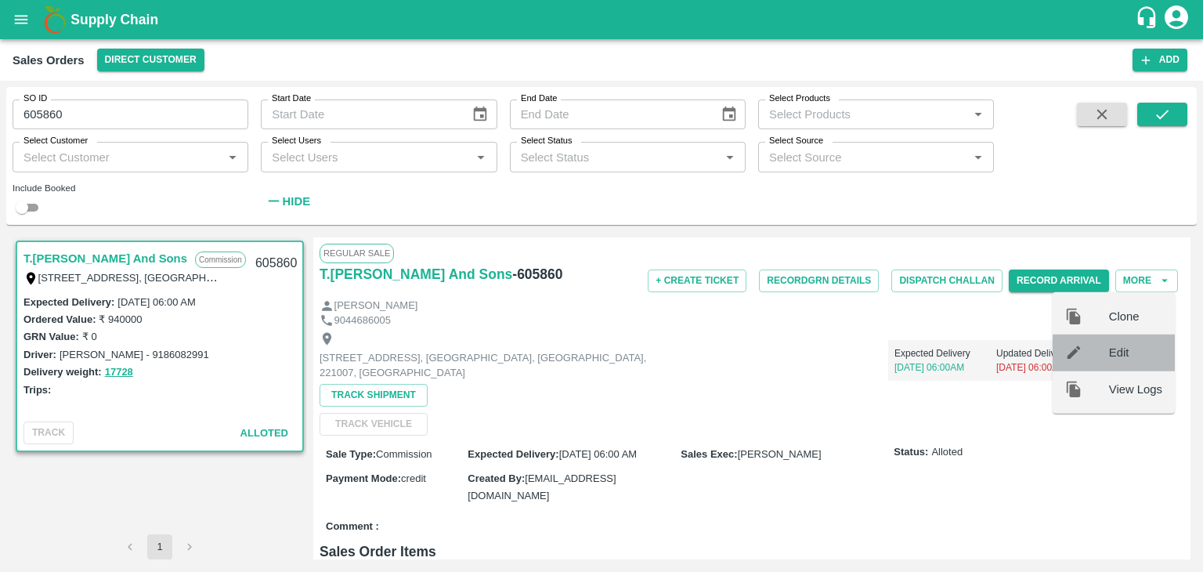
click at [1120, 357] on span "Edit" at bounding box center [1135, 352] width 53 height 17
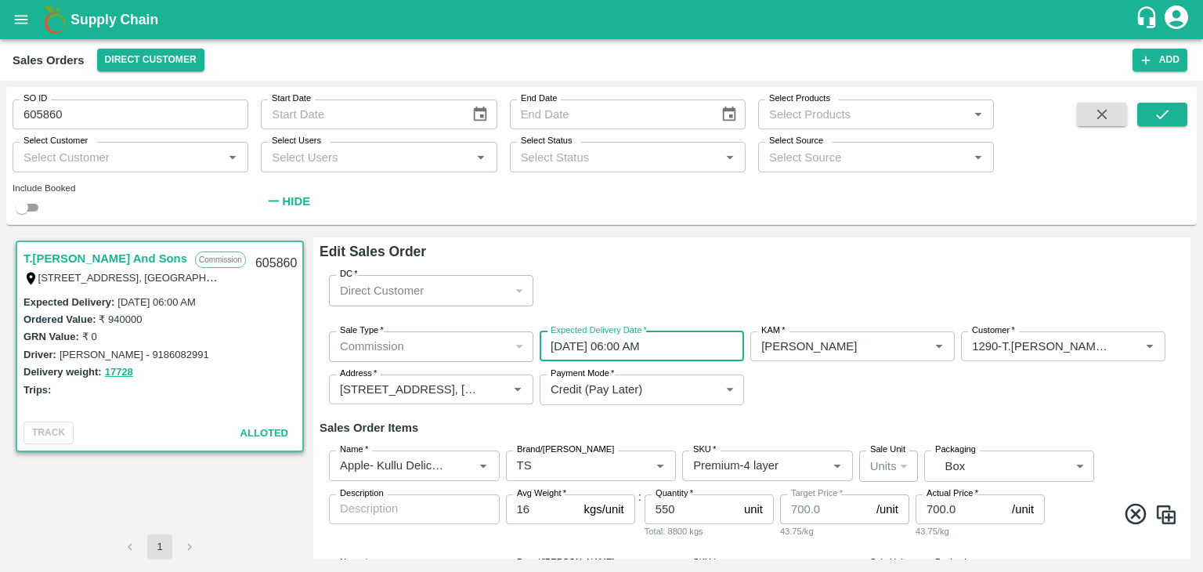
click at [597, 351] on input "30/09/2025 06:00 AM" at bounding box center [636, 346] width 193 height 30
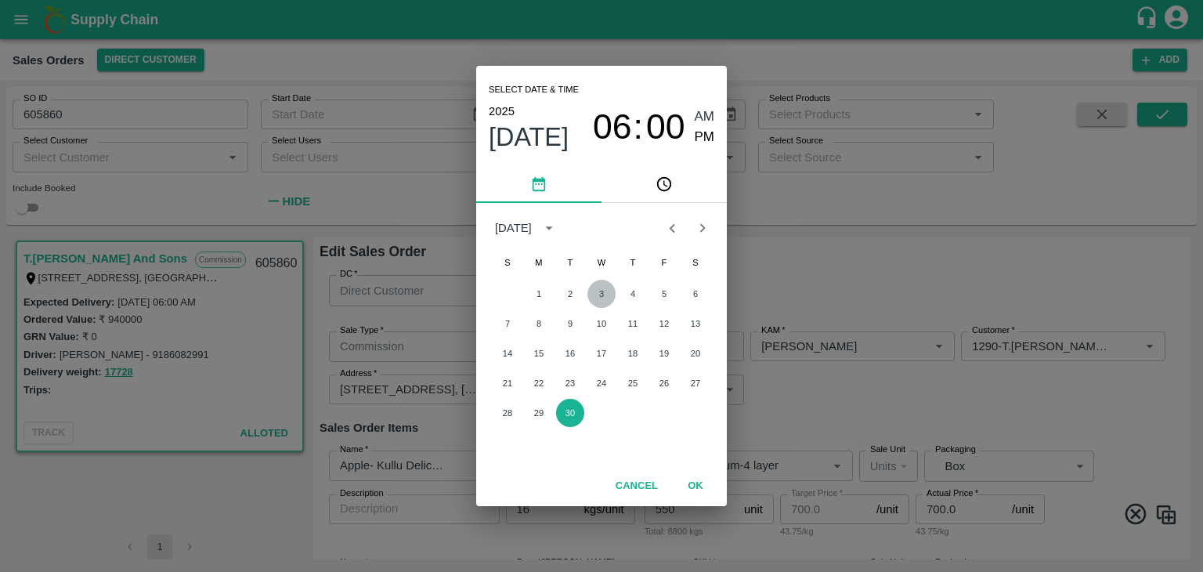
click at [599, 294] on button "3" at bounding box center [601, 294] width 28 height 28
type input "03/09/2025 06:00 AM"
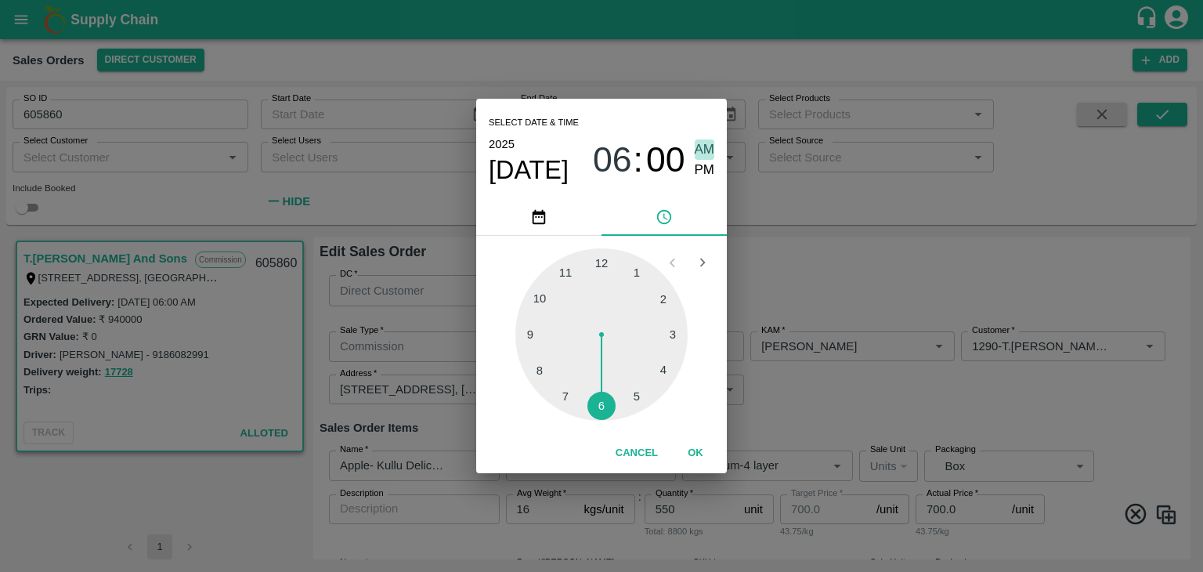
click at [702, 150] on span "AM" at bounding box center [705, 149] width 20 height 21
click at [694, 453] on button "OK" at bounding box center [695, 452] width 50 height 27
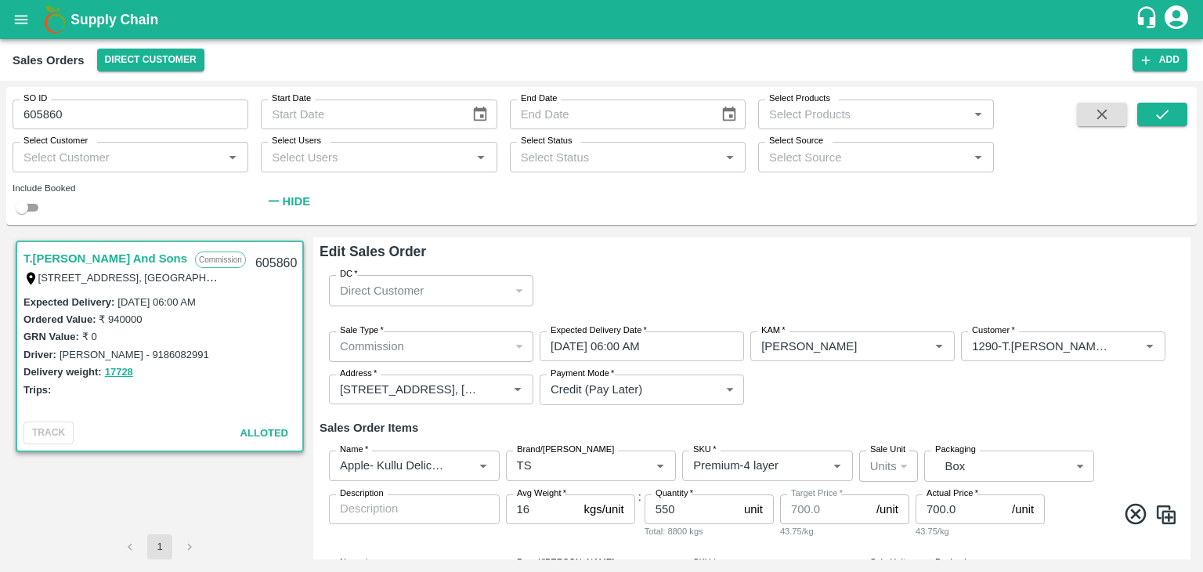
click at [1189, 294] on div "Edit Sales Order DC   * Direct Customer 6 DC Sale Type   * Commission 2 Sale Ty…" at bounding box center [751, 398] width 877 height 322
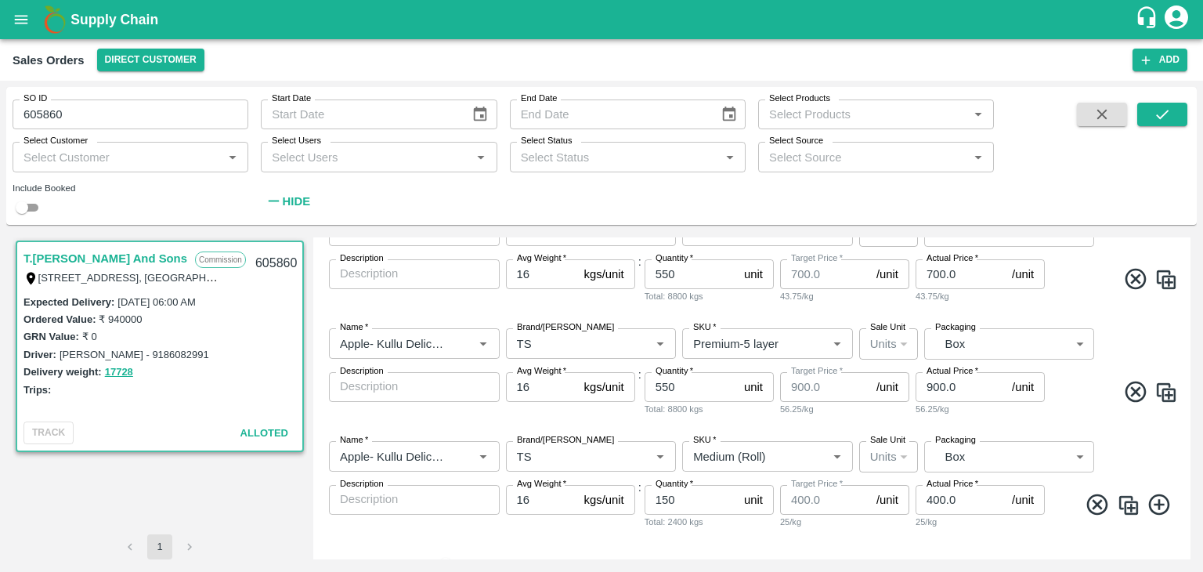
scroll to position [287, 0]
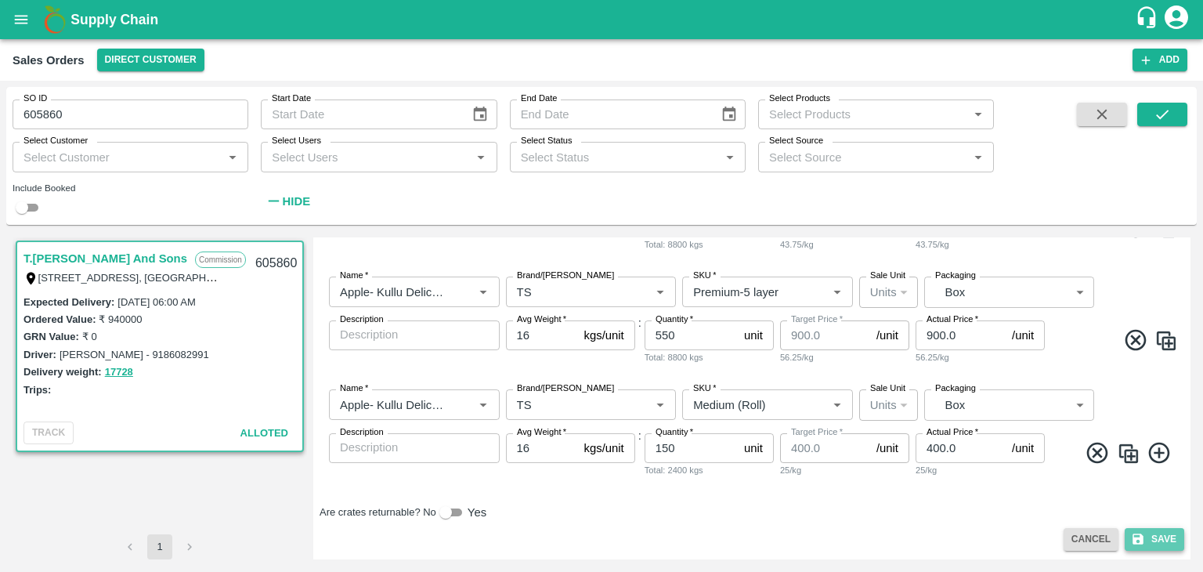
click at [1152, 535] on button "Save" at bounding box center [1155, 539] width 60 height 23
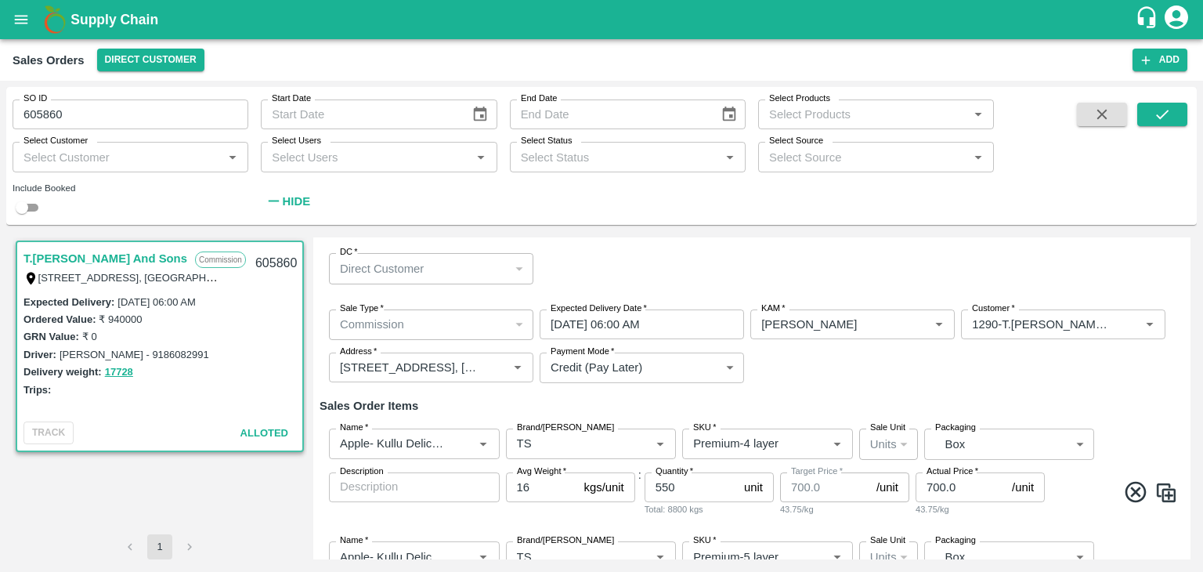
scroll to position [0, 0]
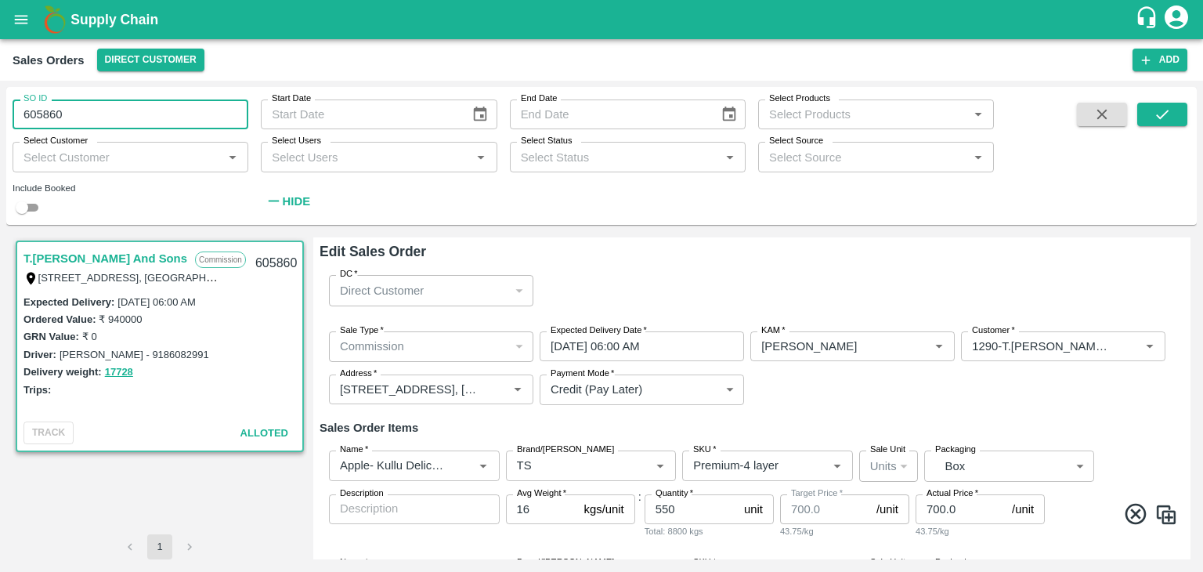
click at [74, 113] on input "605860" at bounding box center [131, 114] width 236 height 30
type input "6"
click at [1190, 302] on div "T.Kishore Kapoor And Sons Commission Shop No B 27 , , Pahariya fruit mandi, Pah…" at bounding box center [601, 398] width 1190 height 334
drag, startPoint x: 291, startPoint y: 262, endPoint x: 280, endPoint y: 261, distance: 11.0
drag, startPoint x: 280, startPoint y: 261, endPoint x: 263, endPoint y: 263, distance: 17.4
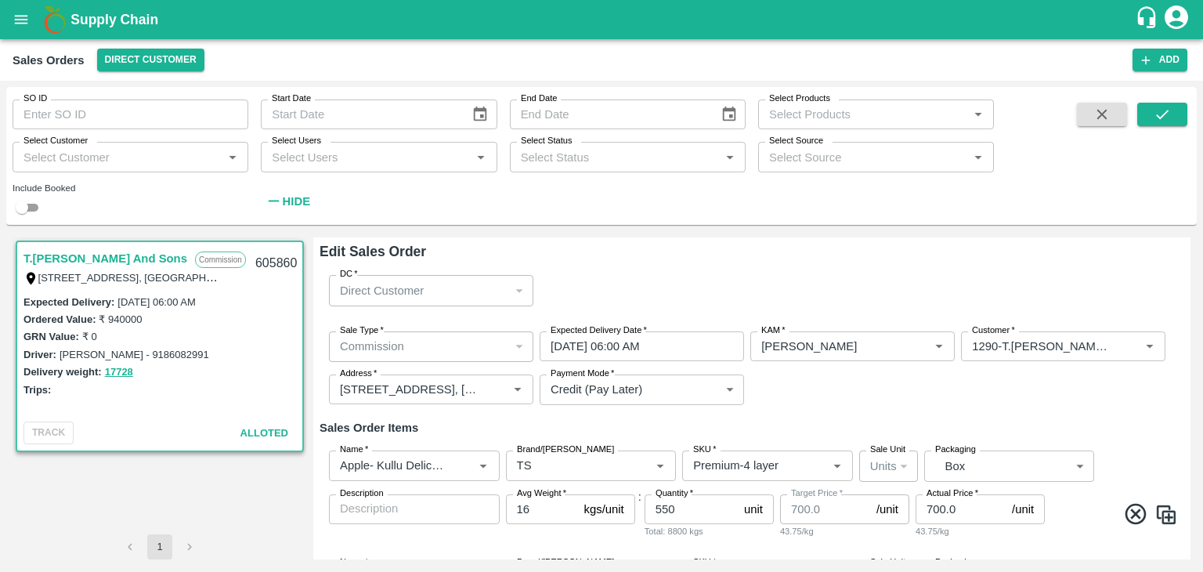
drag, startPoint x: 263, startPoint y: 263, endPoint x: 252, endPoint y: 258, distance: 12.3
click at [252, 258] on div "605860" at bounding box center [276, 263] width 60 height 37
drag, startPoint x: 252, startPoint y: 258, endPoint x: 288, endPoint y: 261, distance: 36.2
drag, startPoint x: 288, startPoint y: 261, endPoint x: 138, endPoint y: 119, distance: 206.6
click at [138, 119] on input "SO ID" at bounding box center [131, 114] width 236 height 30
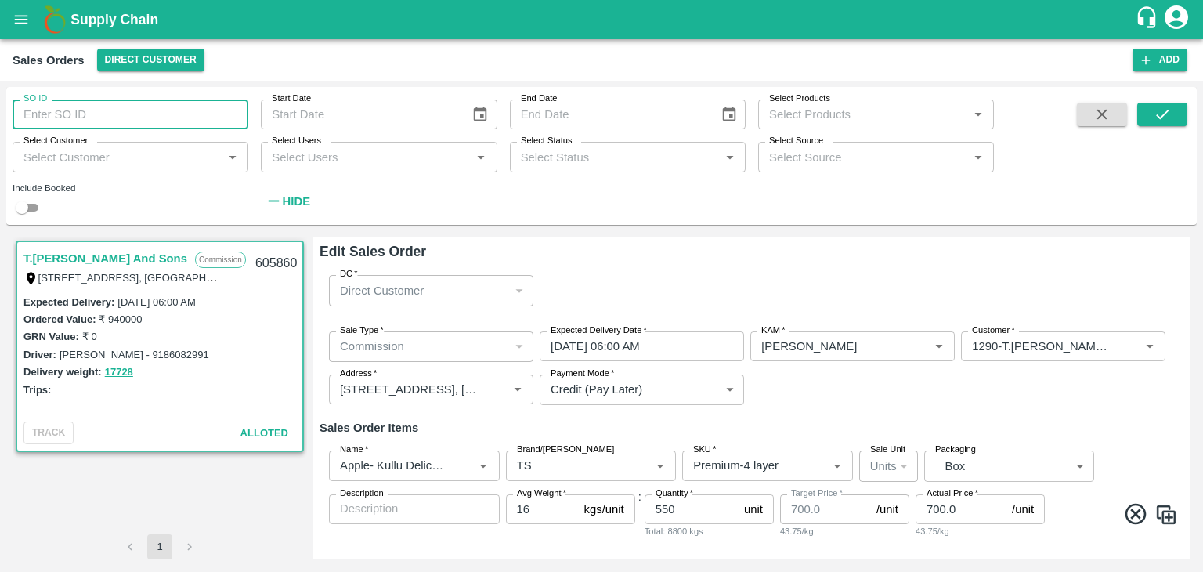
click at [138, 119] on input "SO ID" at bounding box center [131, 114] width 236 height 30
type input "605860"
click at [1169, 117] on icon "submit" at bounding box center [1161, 114] width 17 height 17
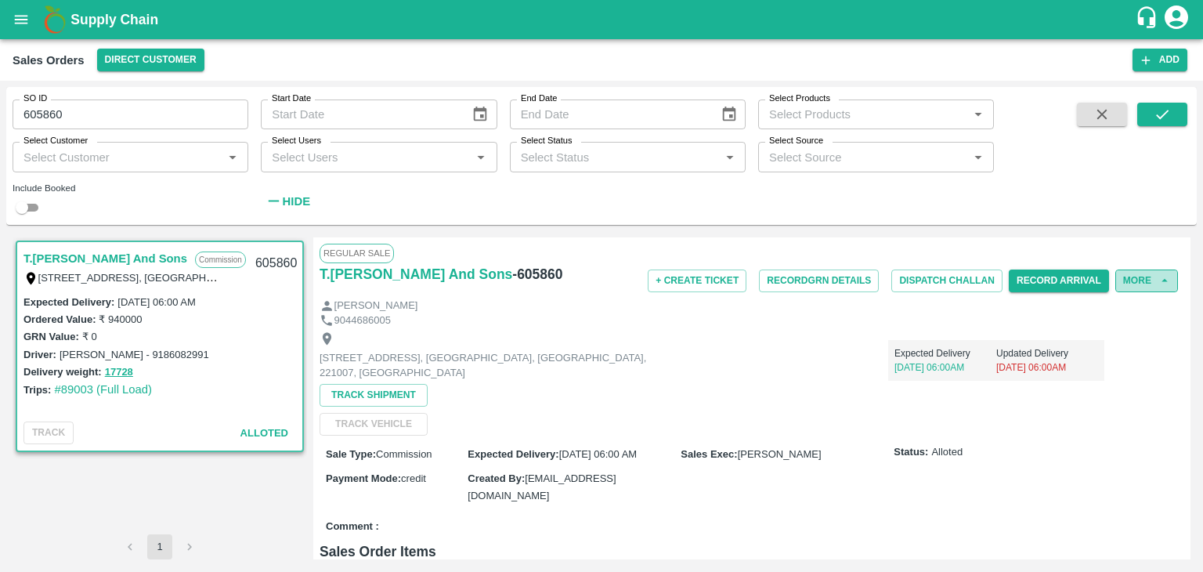
click at [1132, 280] on button "More" at bounding box center [1146, 280] width 63 height 23
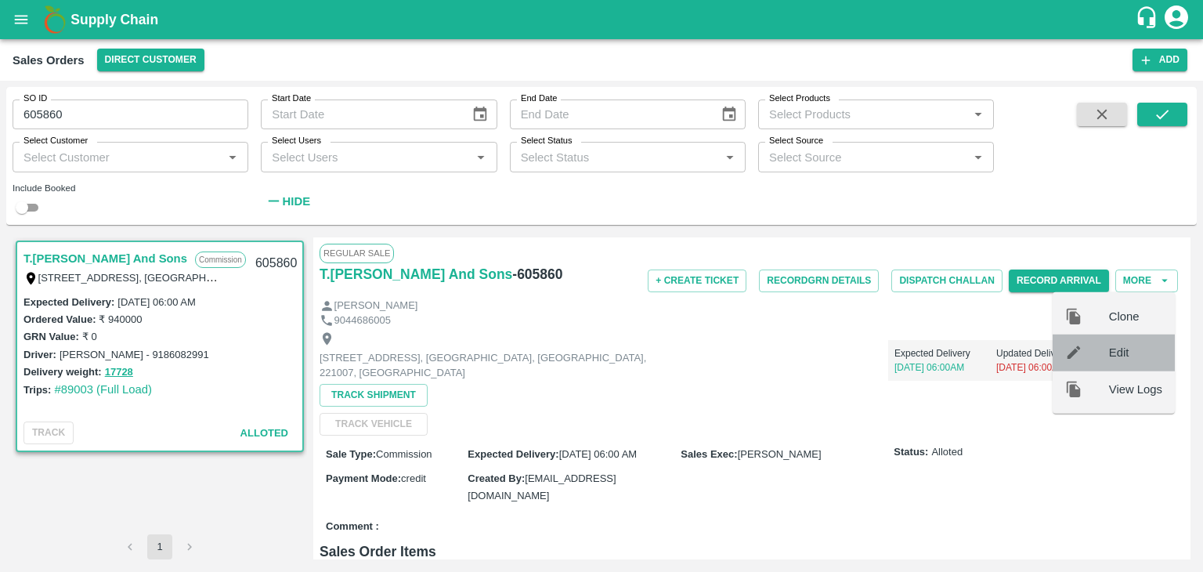
click at [1115, 354] on span "Edit" at bounding box center [1135, 352] width 53 height 17
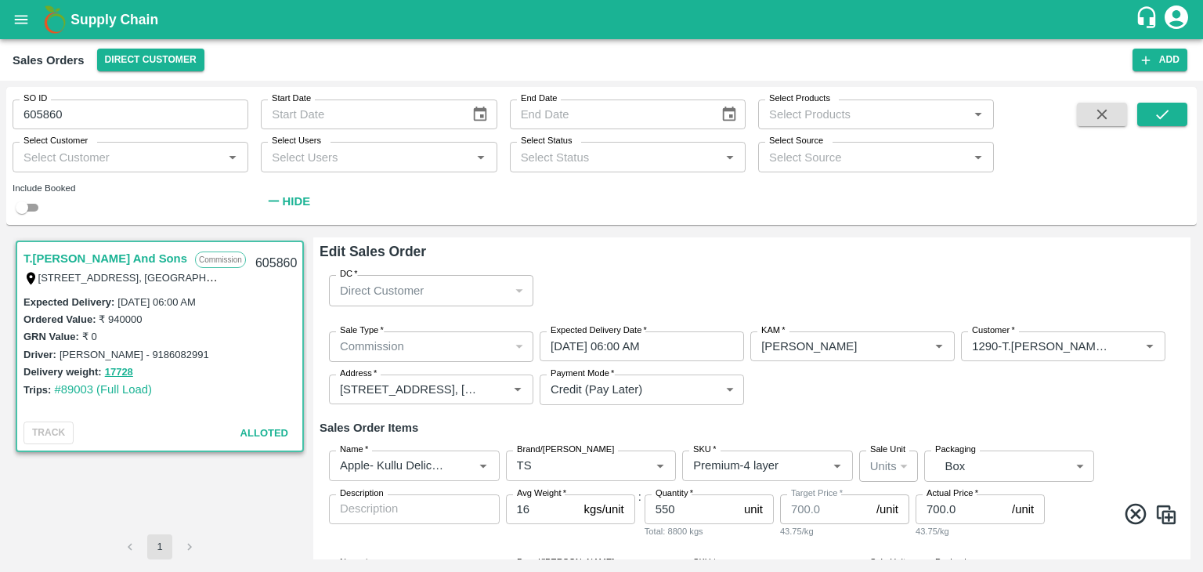
click at [569, 345] on input "30/09/2025 06:00 AM" at bounding box center [636, 346] width 193 height 30
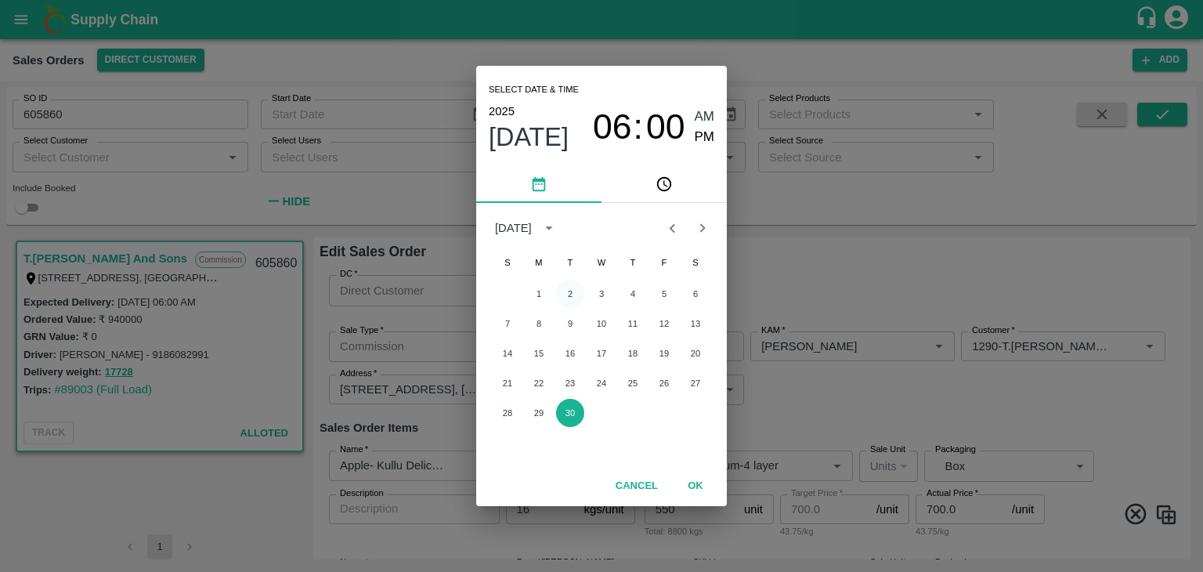
click at [571, 294] on button "2" at bounding box center [570, 294] width 28 height 28
type input "02/09/2025 06:00 AM"
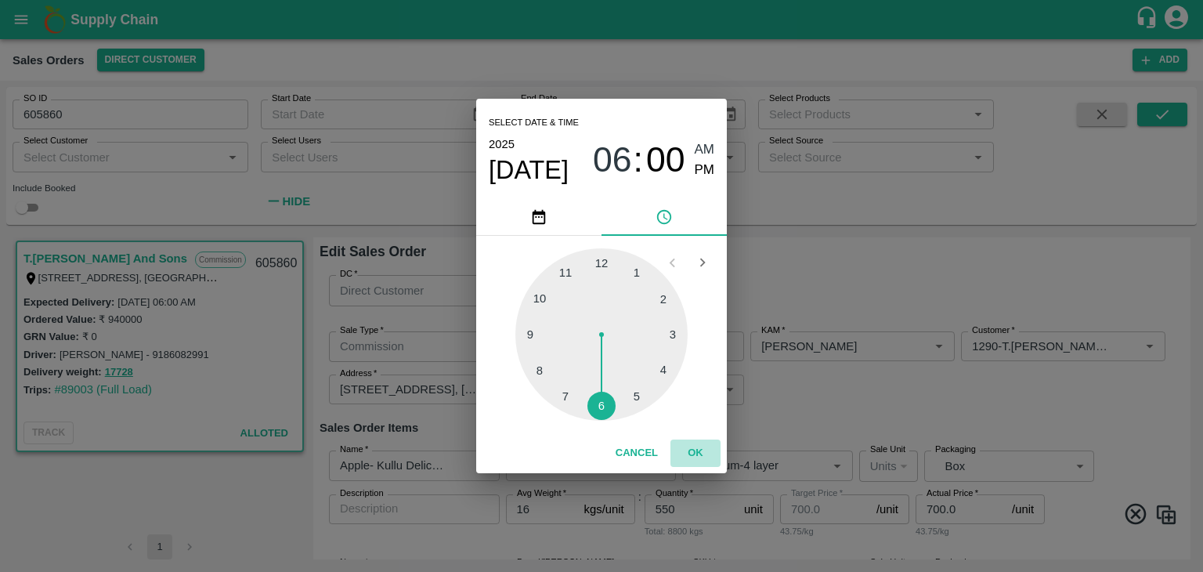
click at [693, 453] on button "OK" at bounding box center [695, 452] width 50 height 27
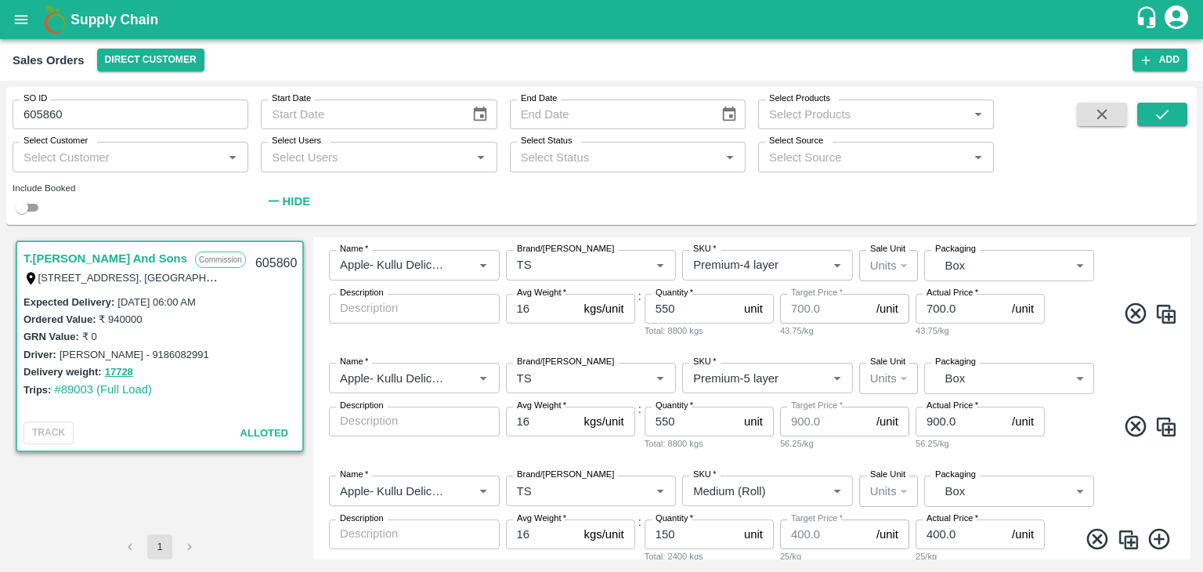
scroll to position [204, 0]
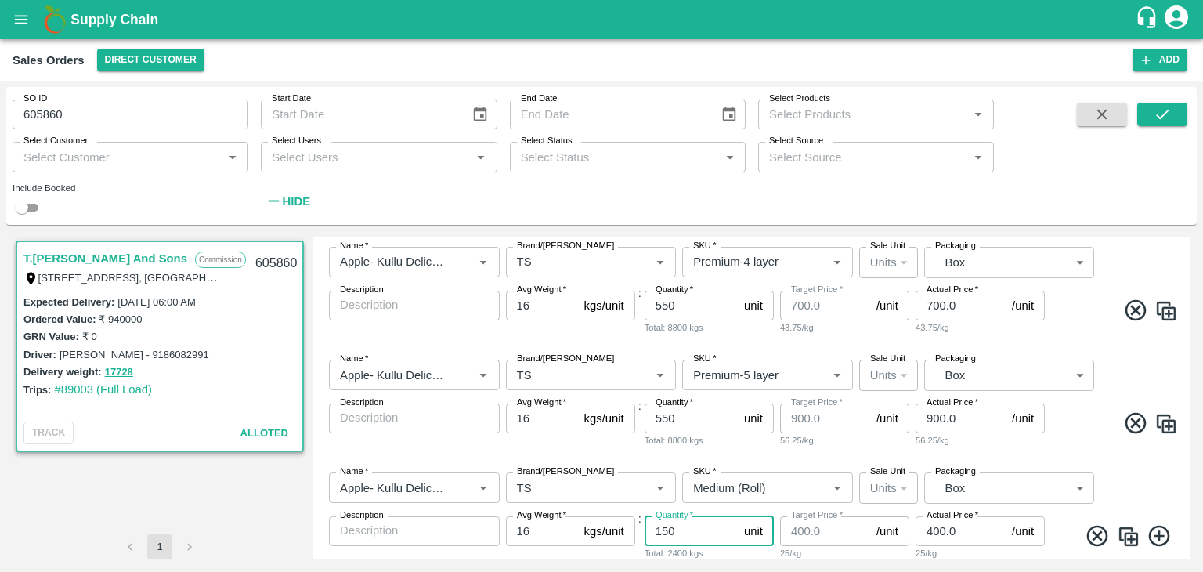
click at [683, 530] on input "150" at bounding box center [690, 531] width 93 height 30
type input "1"
type input "94"
click at [686, 304] on input "550" at bounding box center [690, 306] width 93 height 30
type input "5"
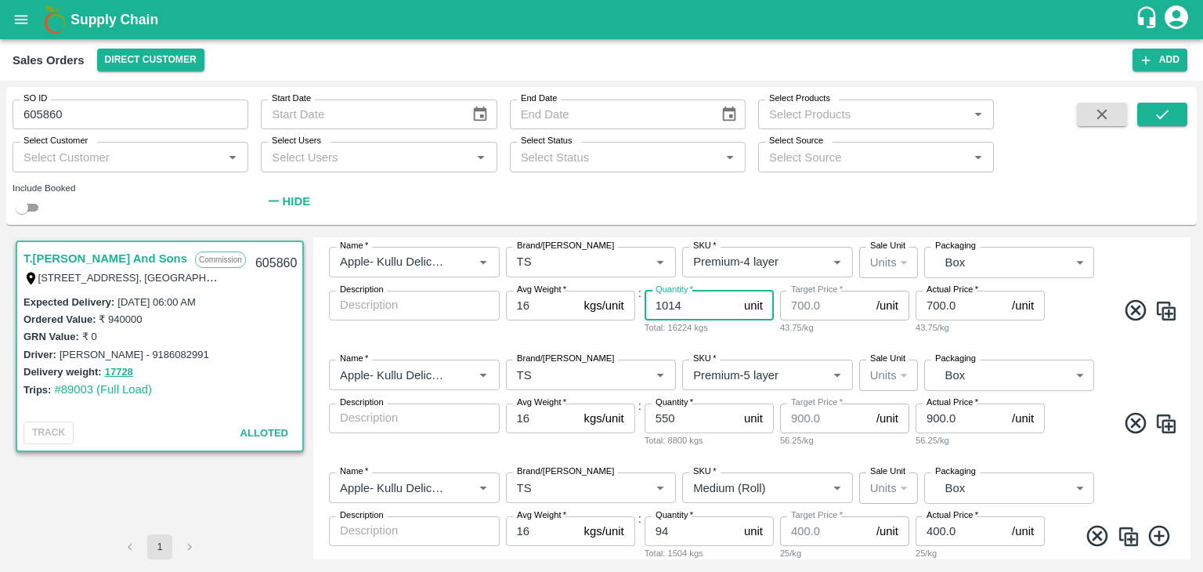
type input "1014"
click at [1131, 421] on icon at bounding box center [1135, 422] width 21 height 21
type input "Medium (Roll)"
type input "94"
type input "400.0"
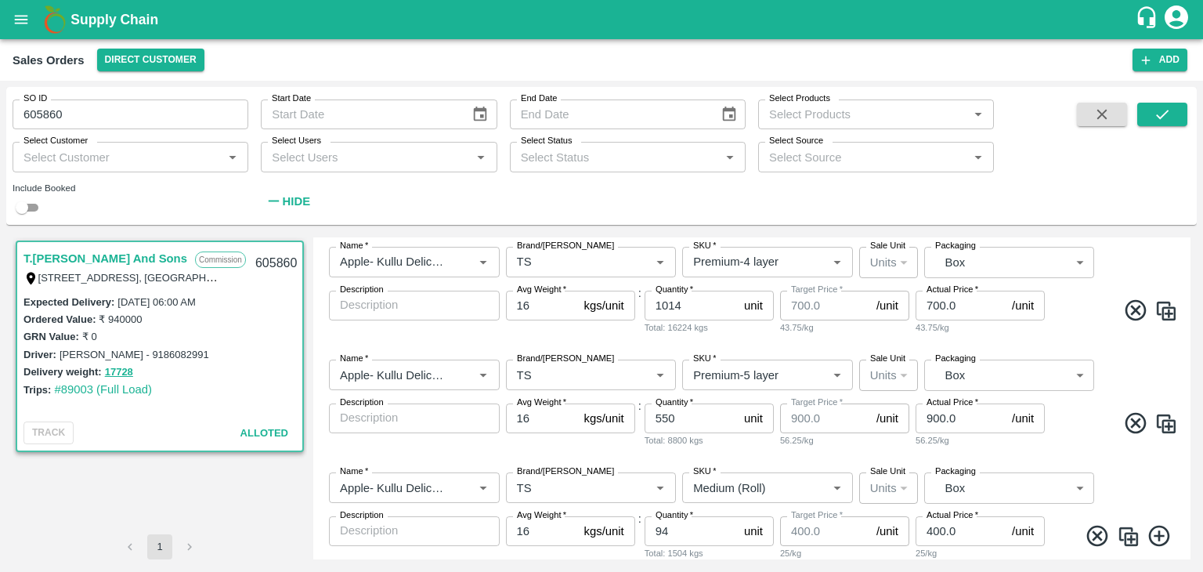
type input "400.0"
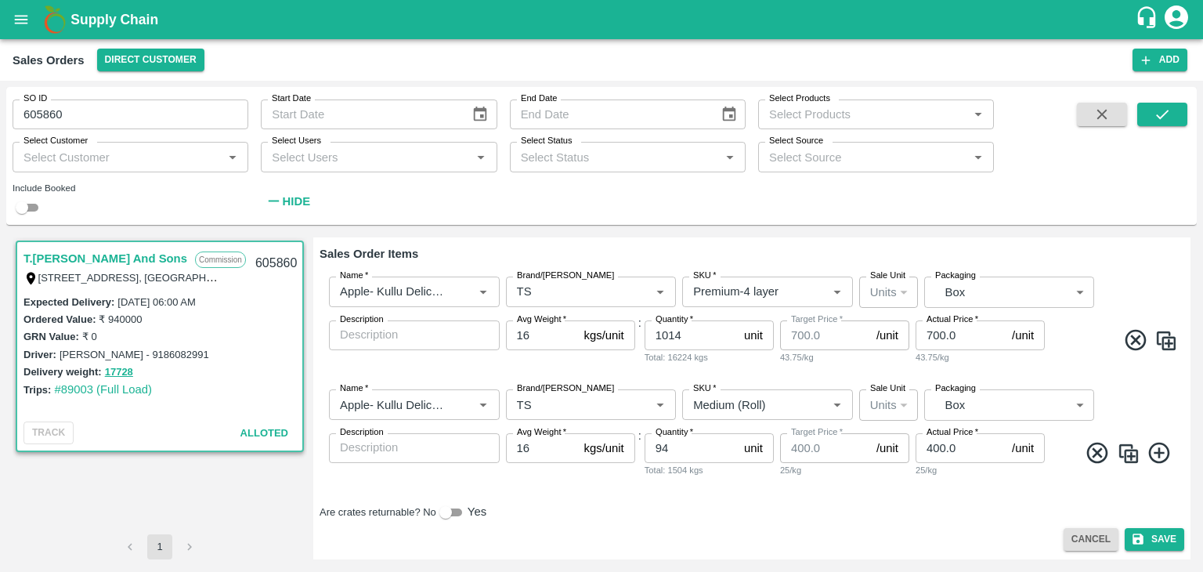
scroll to position [175, 0]
click at [957, 330] on input "700.0" at bounding box center [960, 335] width 90 height 30
type input "7"
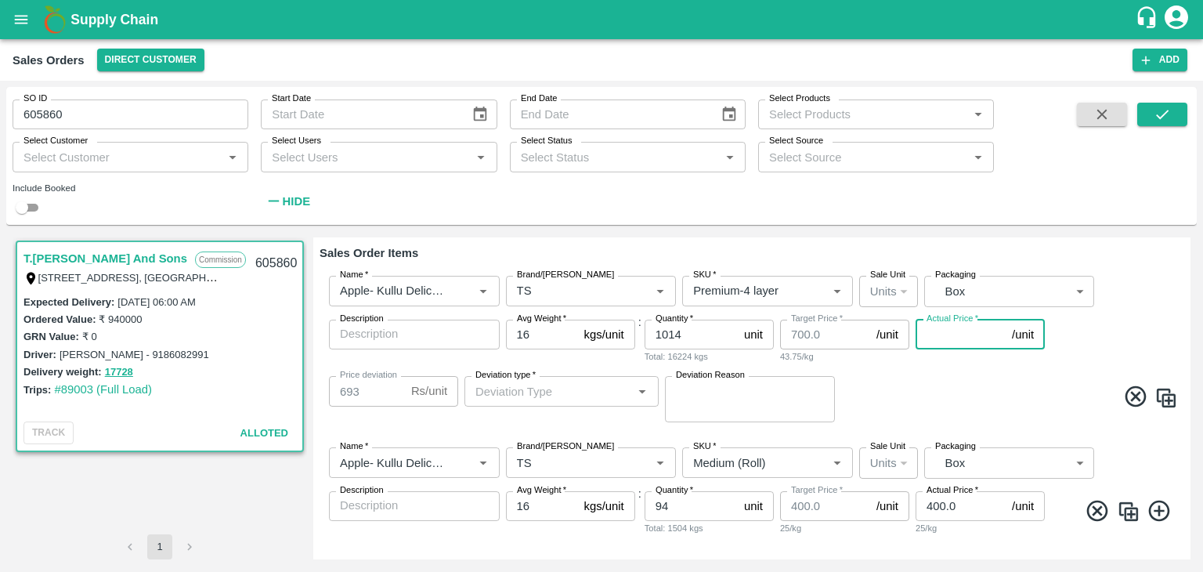
type input "6"
type input "694"
type input "62"
type input "638"
type input "624"
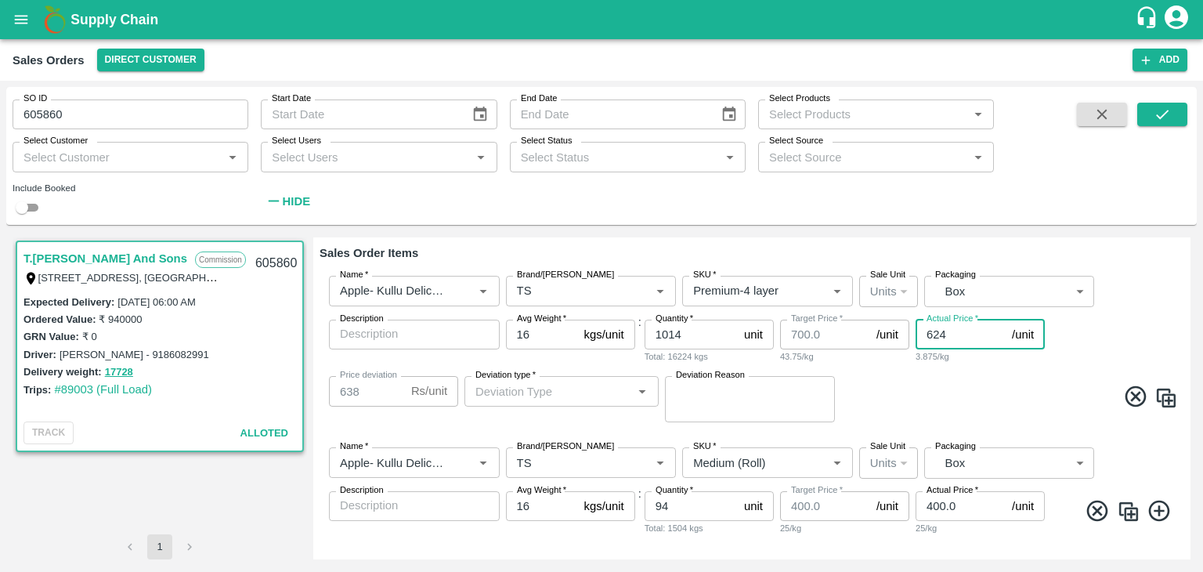
type input "76"
type input "624.7"
type input "75.29999999999995"
type input "624.71"
type input "75.28999999999996"
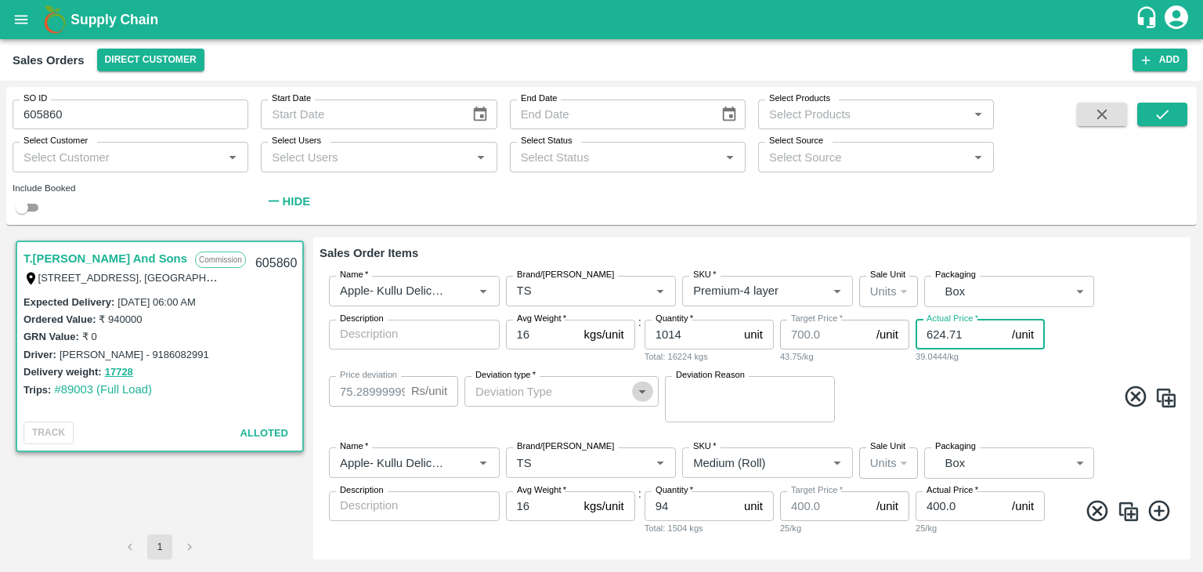
click at [644, 395] on icon "Open" at bounding box center [642, 390] width 17 height 17
click at [913, 375] on div "Name   * Name   * Brand/Marka Brand/Marka SKU   * SKU   * Sale Unit Units 2 Sal…" at bounding box center [752, 349] width 865 height 173
click at [962, 335] on input "624.71" at bounding box center [960, 335] width 90 height 30
type input "624.7"
type input "75.29999999999995"
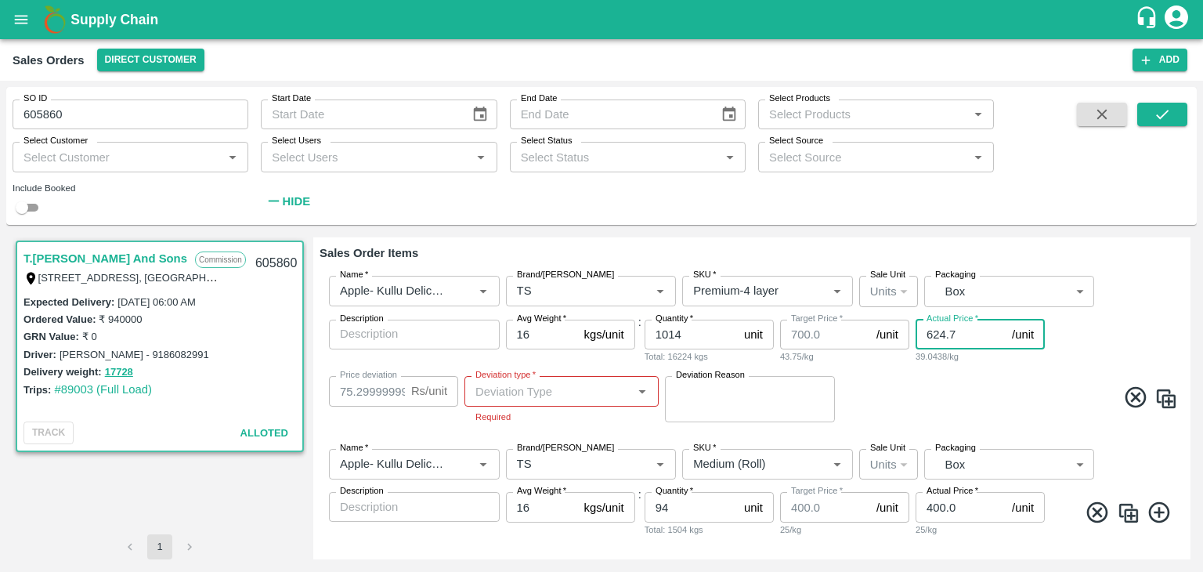
type input "624"
type input "76"
type input "62"
type input "638"
type input "6"
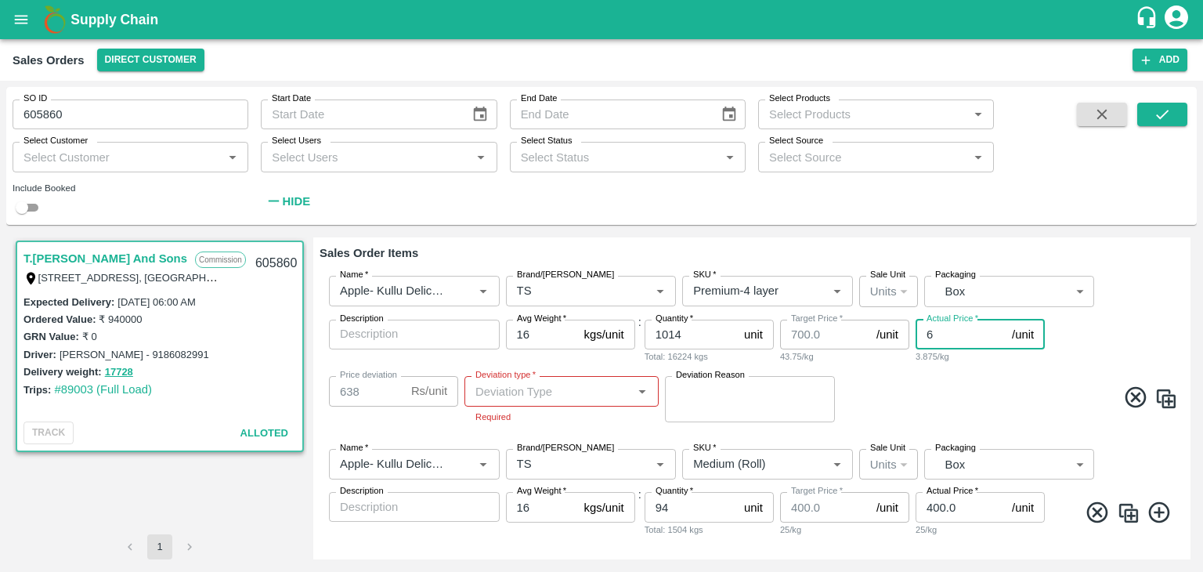
type input "694"
type input "64"
type input "636"
type input "645"
type input "55"
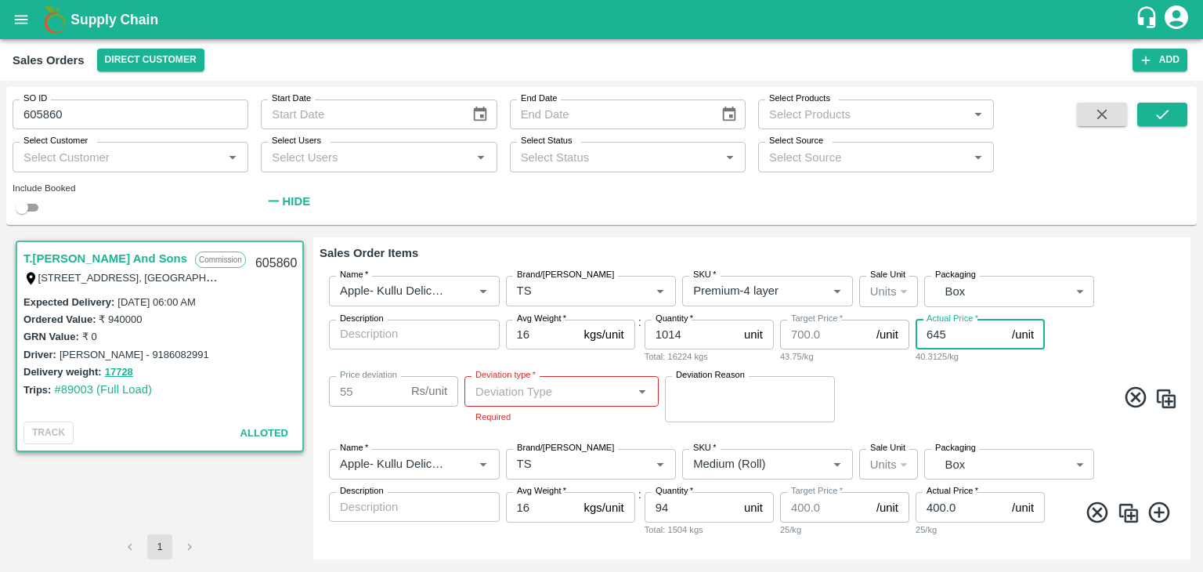
type input "645.5"
type input "54.5"
click at [642, 390] on icon "Open" at bounding box center [642, 392] width 7 height 4
type input "645.50"
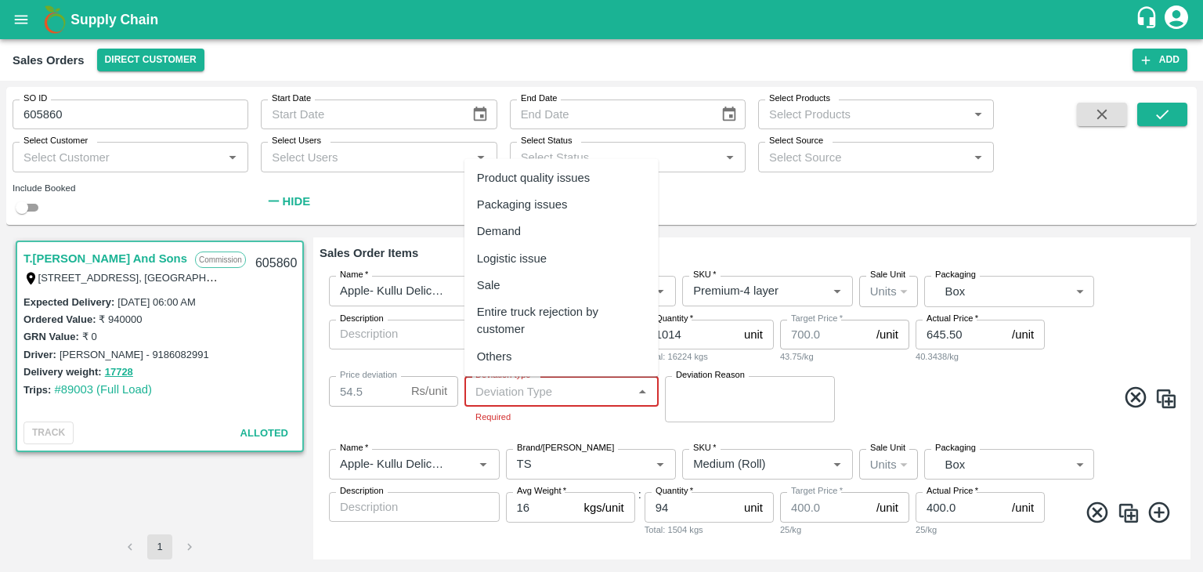
click at [544, 181] on div "Product quality issues" at bounding box center [533, 177] width 113 height 17
type input "Product quality issues"
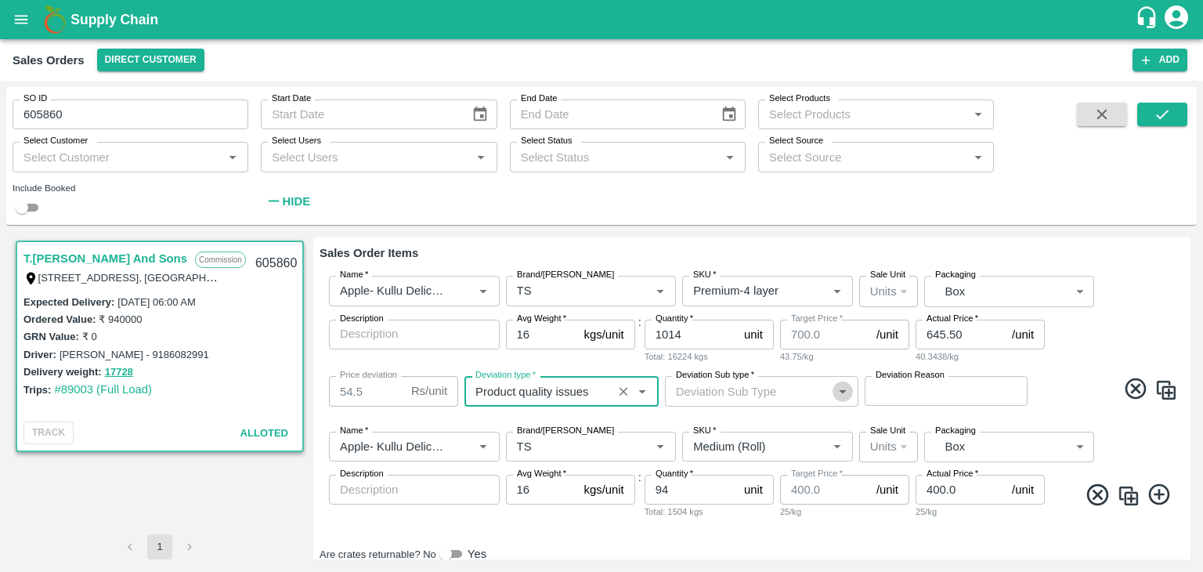
click at [843, 395] on icon "Open" at bounding box center [842, 390] width 17 height 17
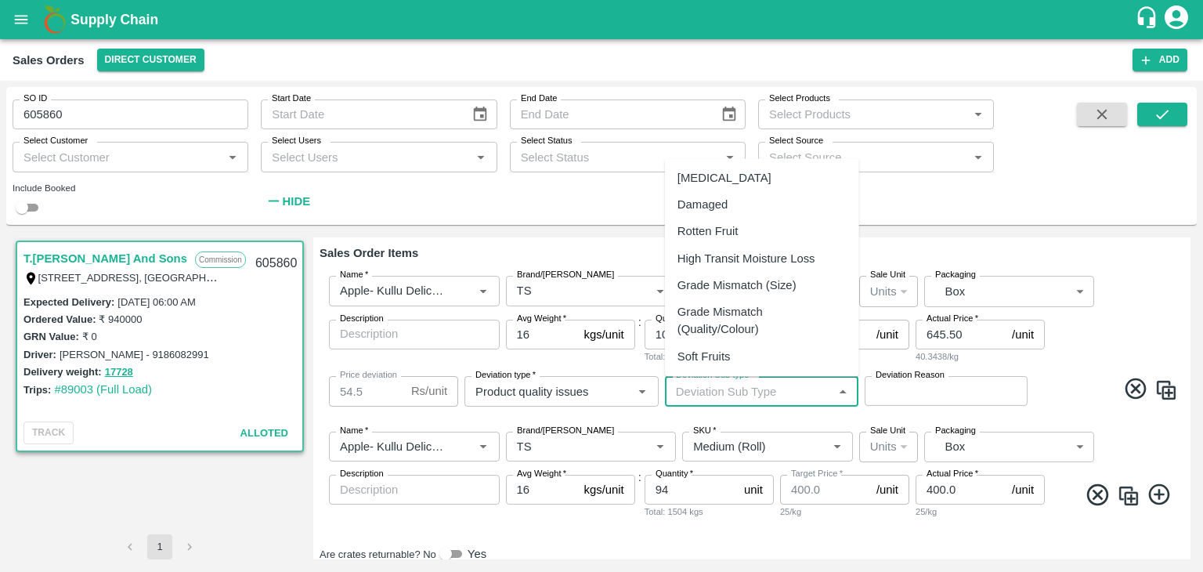
click at [706, 208] on div "Damaged" at bounding box center [702, 204] width 50 height 17
type input "Damaged"
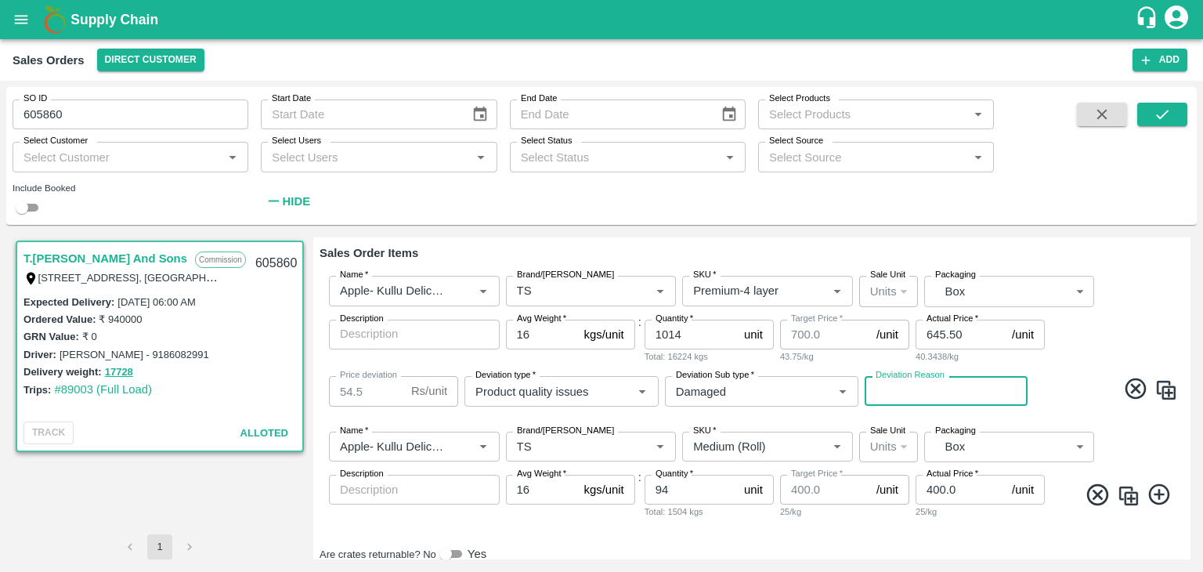
click at [898, 395] on textarea "Deviation Reason" at bounding box center [946, 391] width 141 height 16
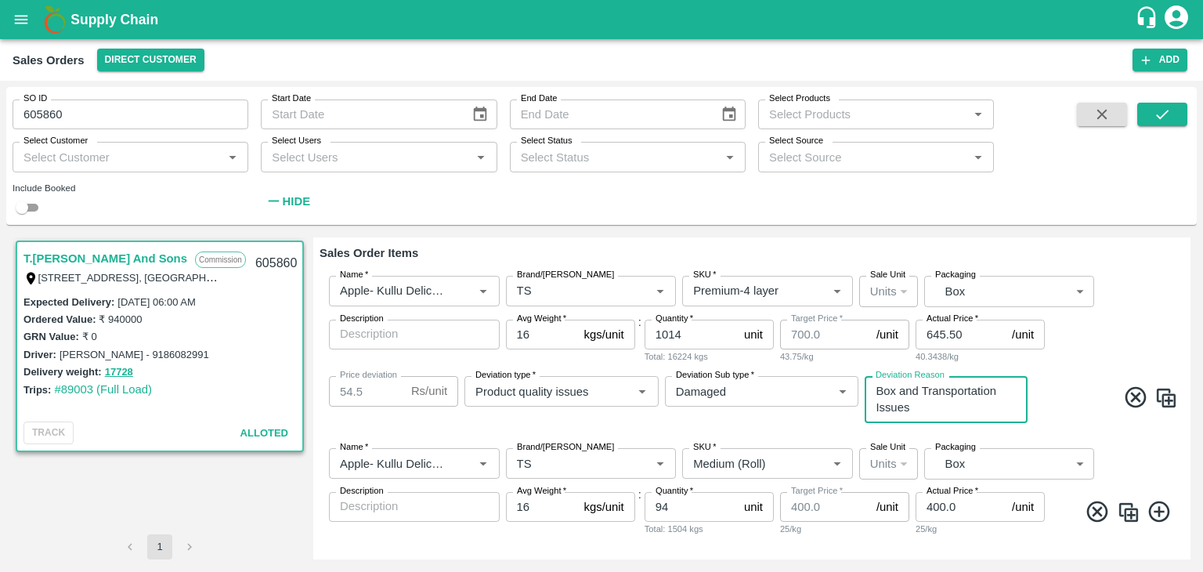
type textarea "Box and Transportation Issues"
click at [1188, 377] on div "T.Kishore Kapoor And Sons Commission Shop No B 27 , , Pahariya fruit mandi, Pah…" at bounding box center [601, 398] width 1190 height 334
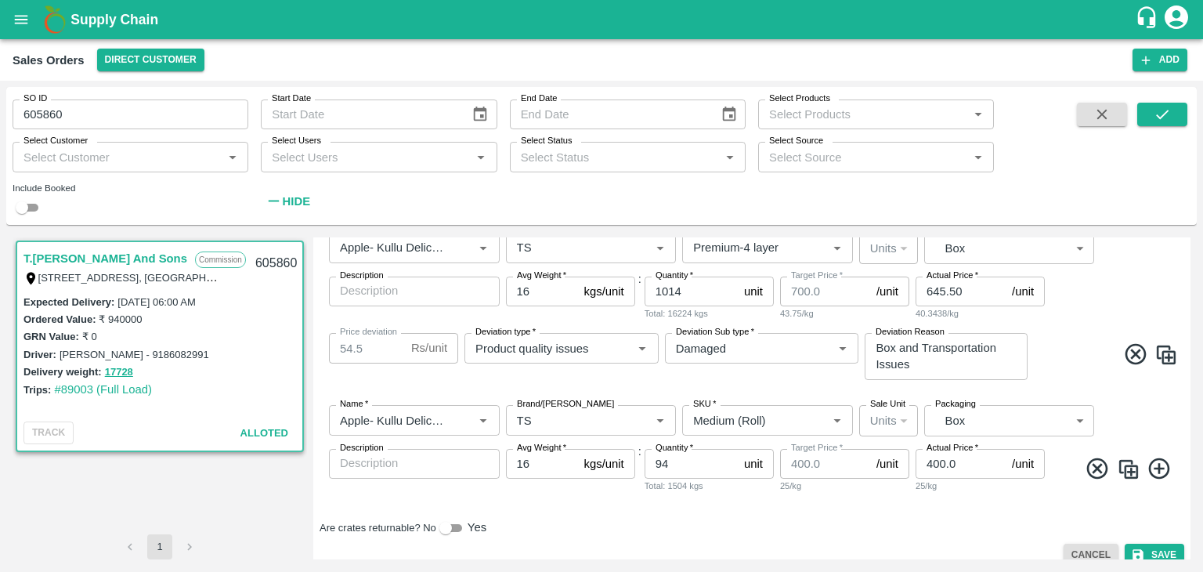
scroll to position [234, 0]
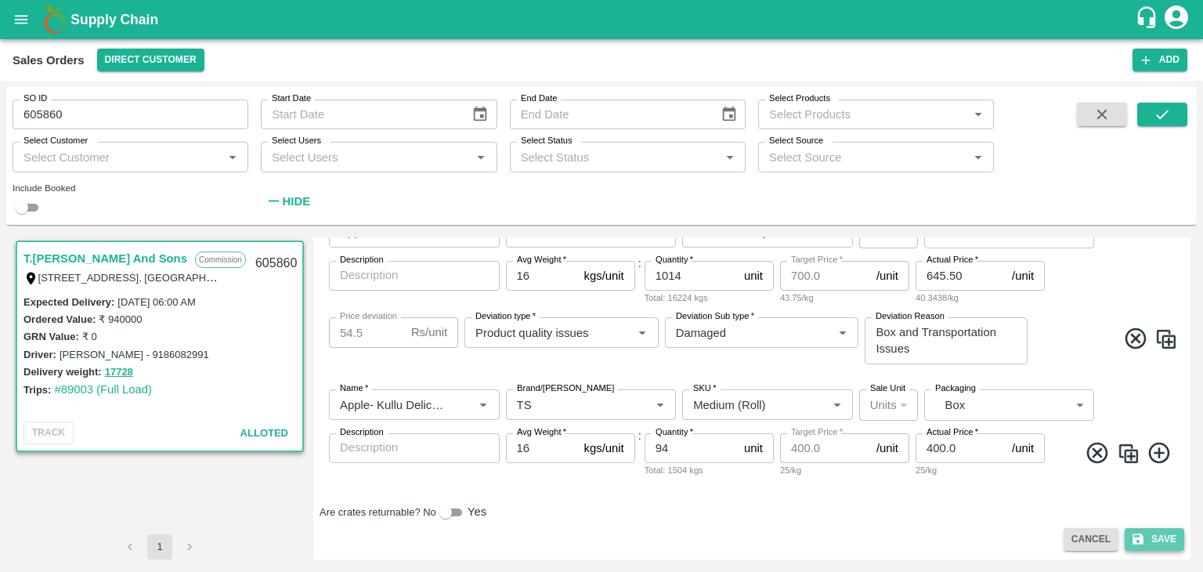
click at [1162, 542] on button "Save" at bounding box center [1155, 539] width 60 height 23
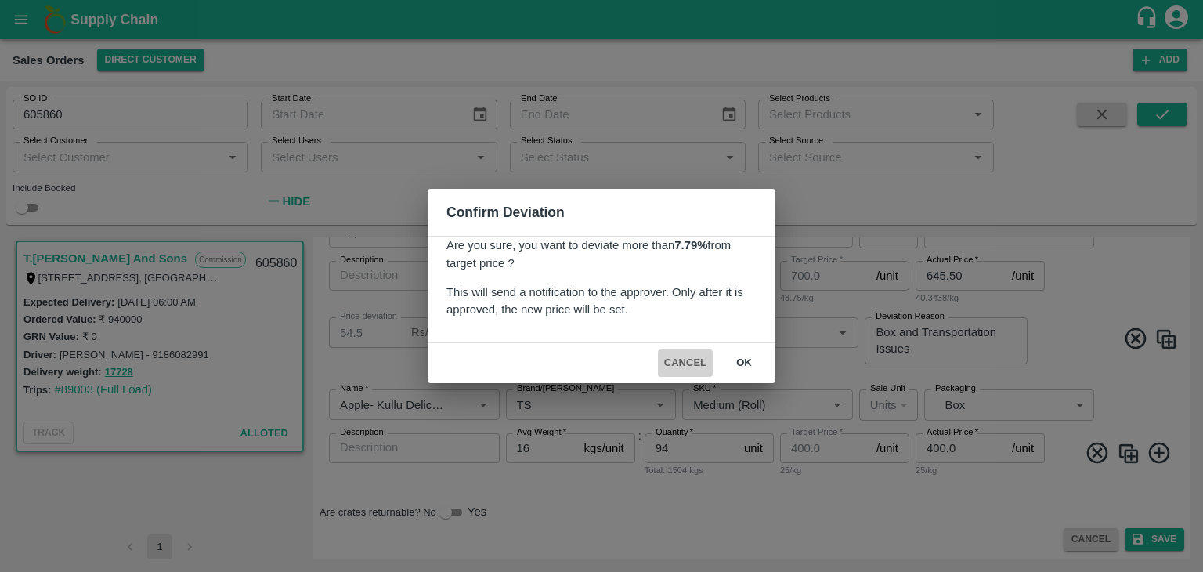
click at [688, 366] on button "Cancel" at bounding box center [685, 362] width 55 height 27
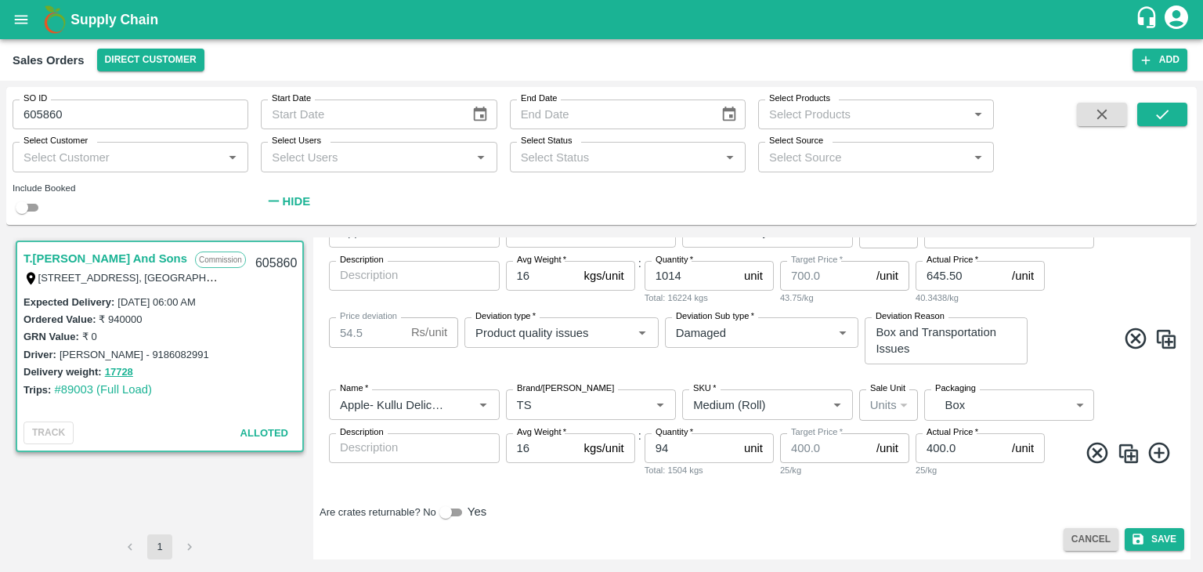
click at [803, 483] on div "Name   * Name   * Brand/Marka Brand/Marka SKU   * SKU   * Sale Unit Units 2 Sal…" at bounding box center [752, 433] width 865 height 113
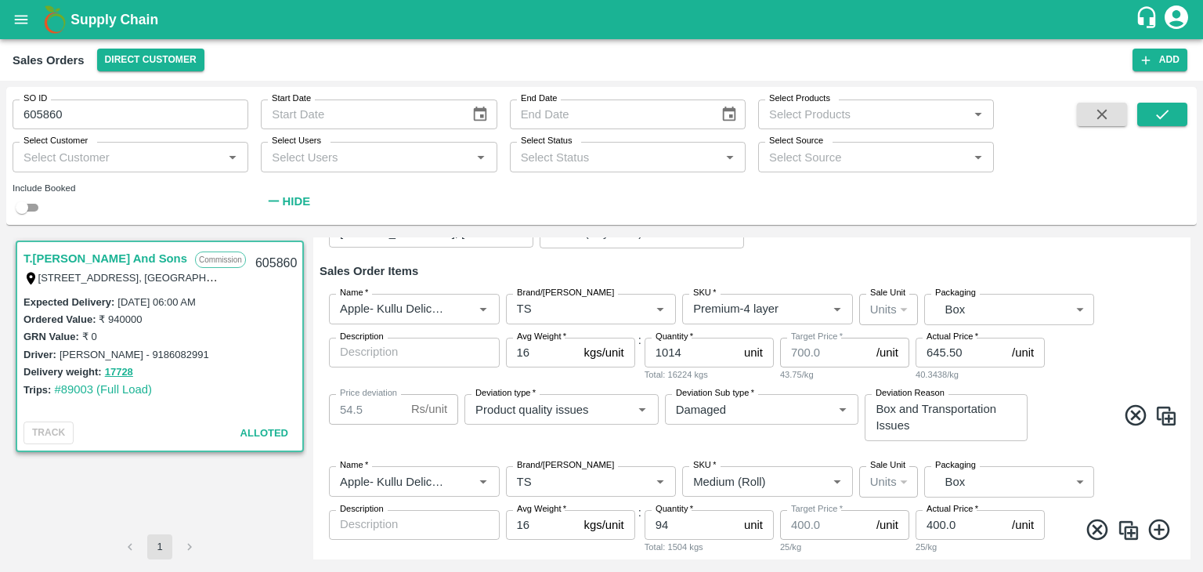
scroll to position [153, 0]
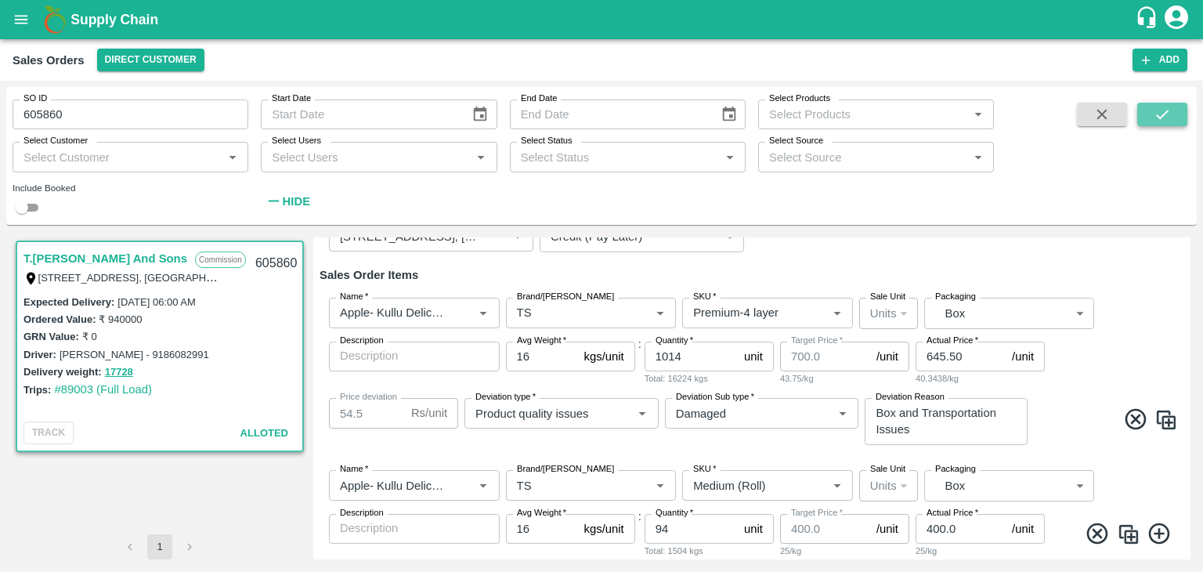
click at [1166, 113] on icon "submit" at bounding box center [1162, 114] width 13 height 9
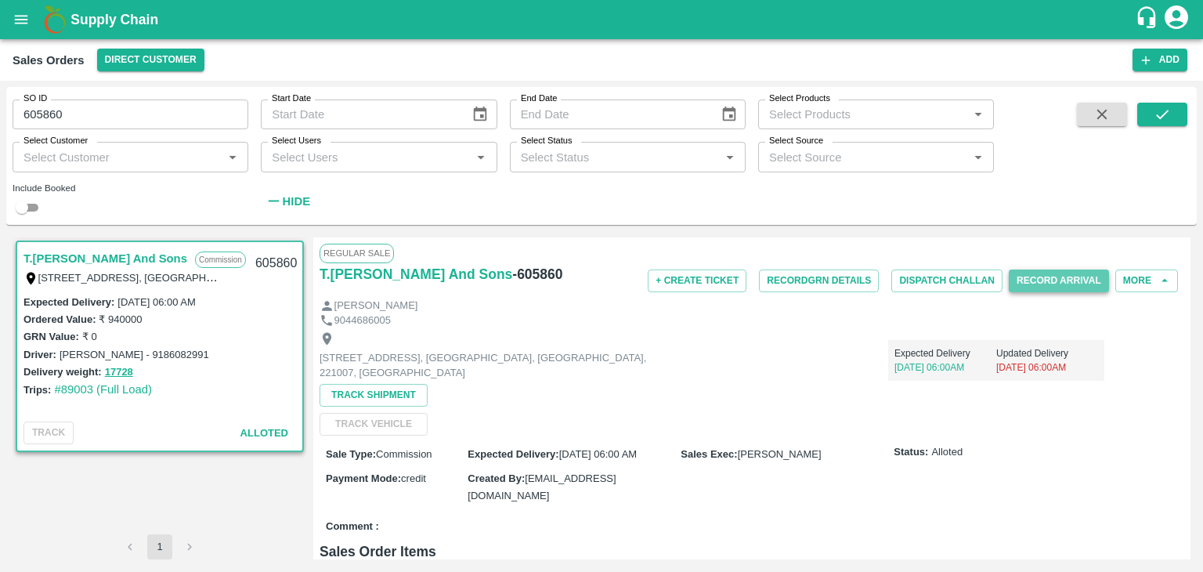
click at [1064, 280] on button "Record Arrival" at bounding box center [1059, 280] width 100 height 23
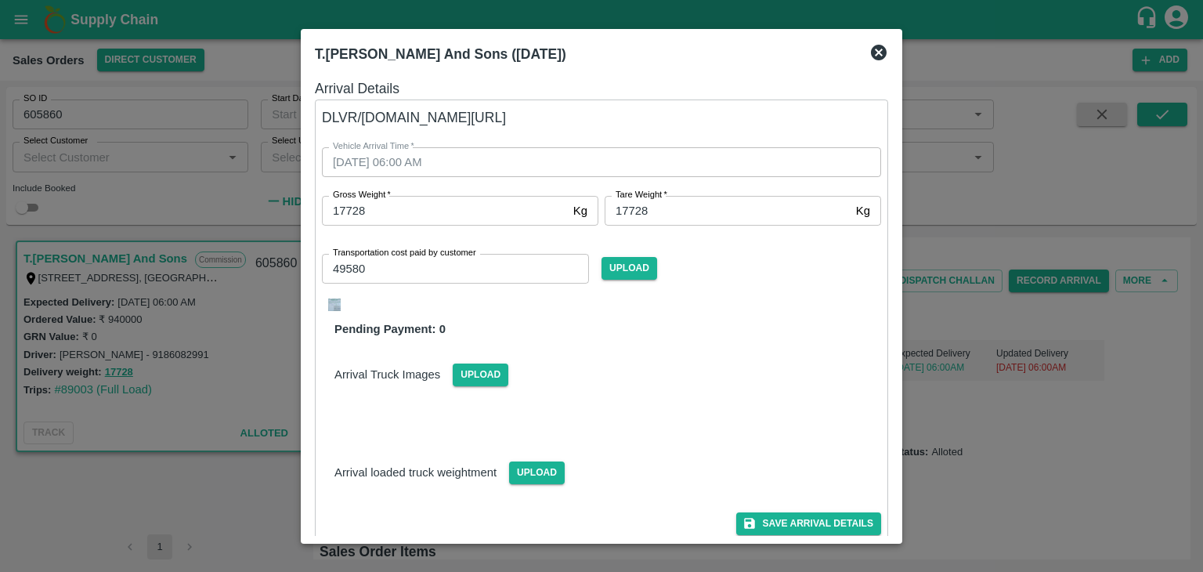
click at [877, 52] on icon at bounding box center [879, 53] width 16 height 16
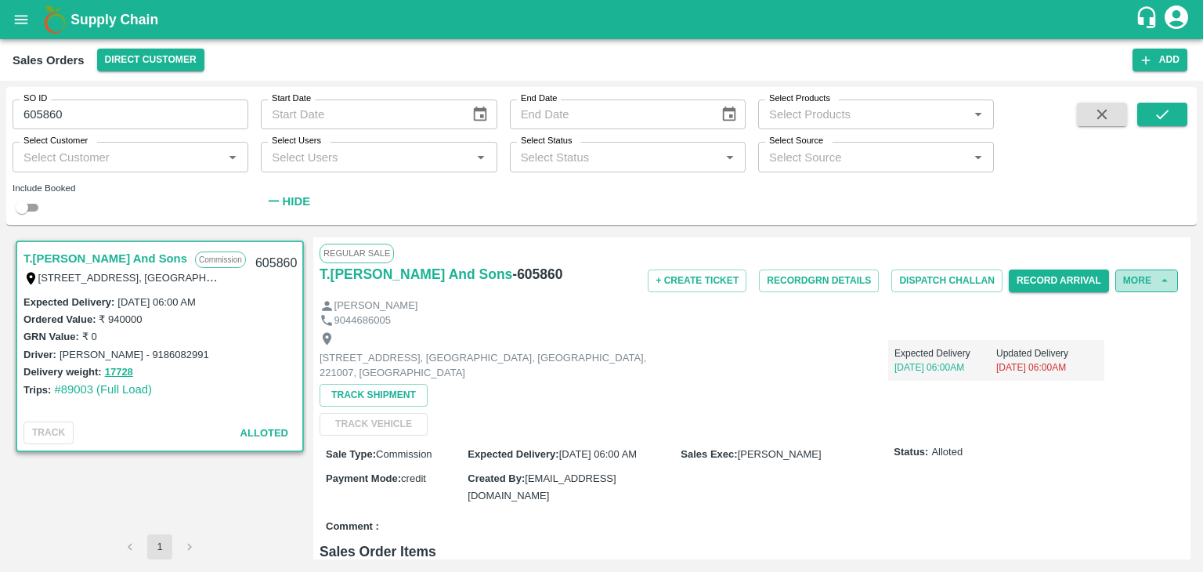
click at [1143, 275] on button "More" at bounding box center [1146, 280] width 63 height 23
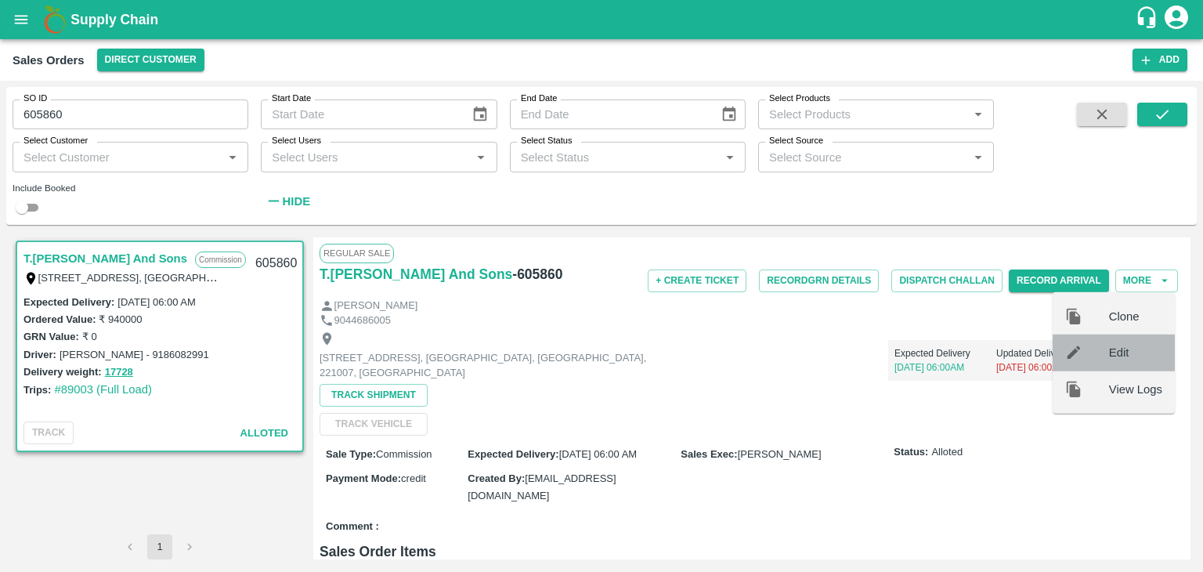
click at [1125, 348] on span "Edit" at bounding box center [1135, 352] width 53 height 17
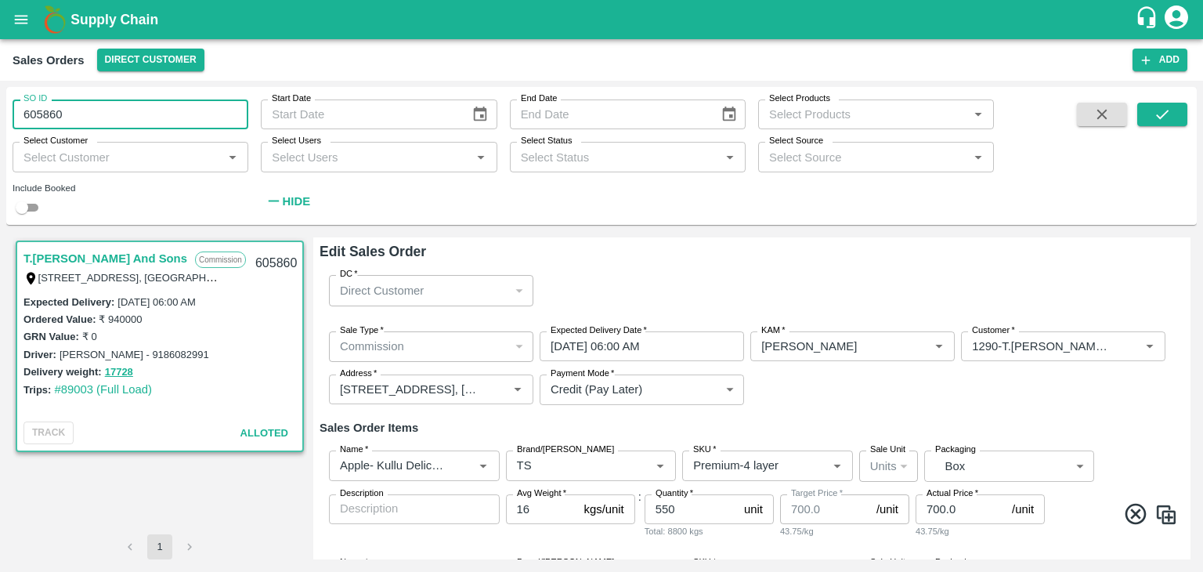
click at [143, 114] on input "605860" at bounding box center [131, 114] width 236 height 30
type input "6"
click at [1159, 60] on button "Add" at bounding box center [1159, 60] width 55 height 23
